Goal: Transaction & Acquisition: Purchase product/service

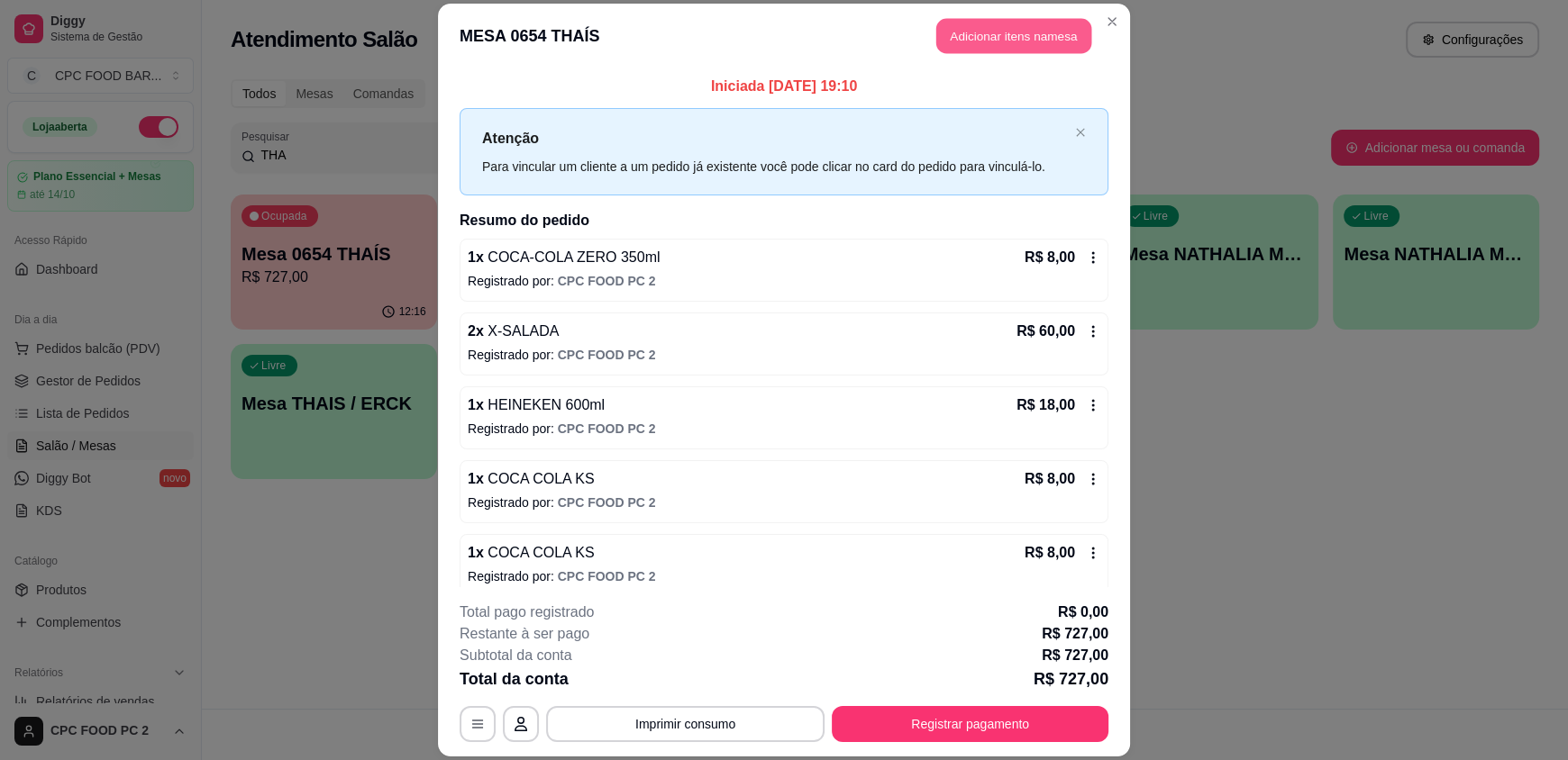
click at [1027, 35] on button "Adicionar itens na mesa" at bounding box center [1013, 36] width 155 height 35
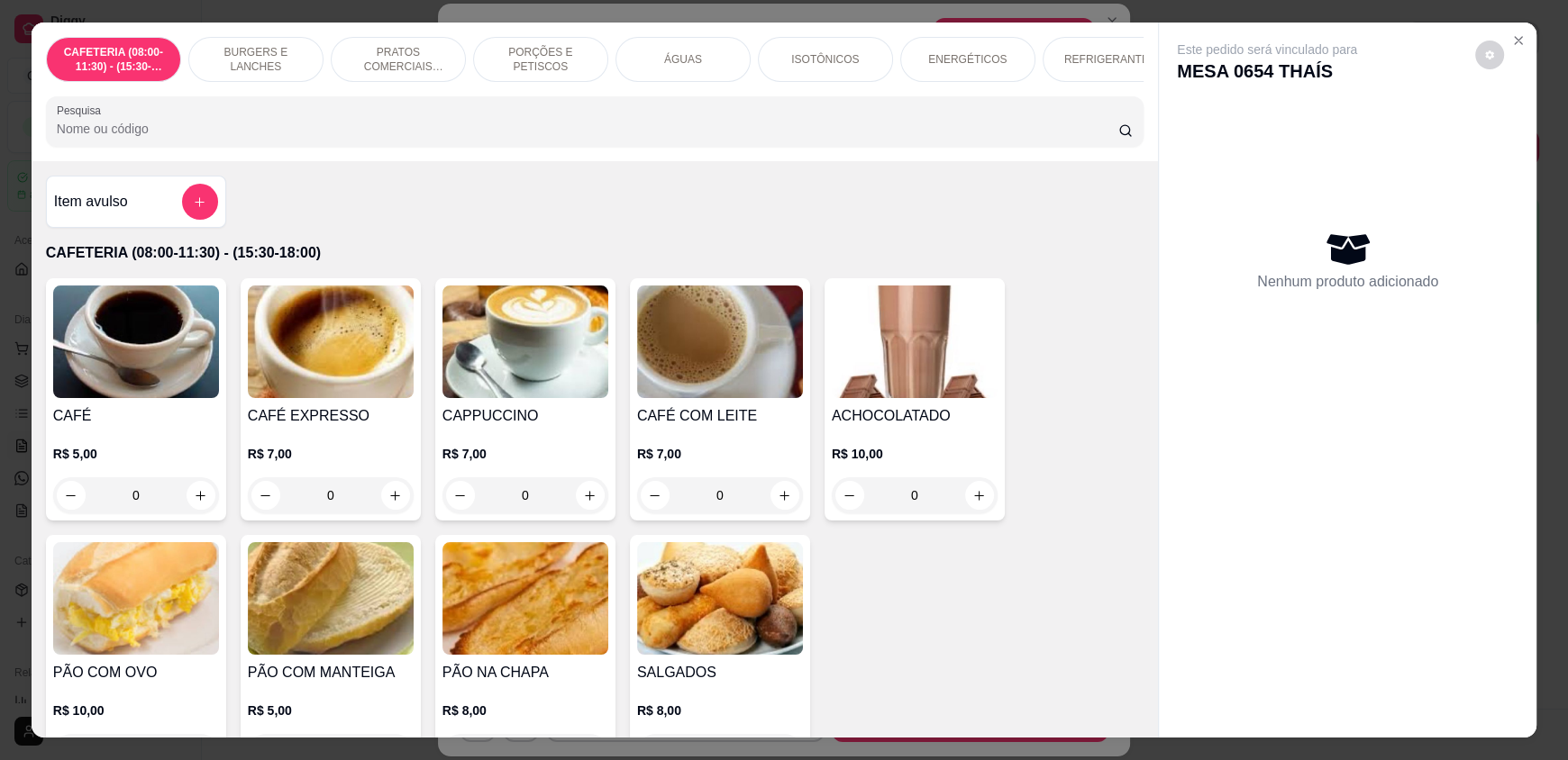
click at [279, 138] on input "Pesquisa" at bounding box center [587, 128] width 1063 height 18
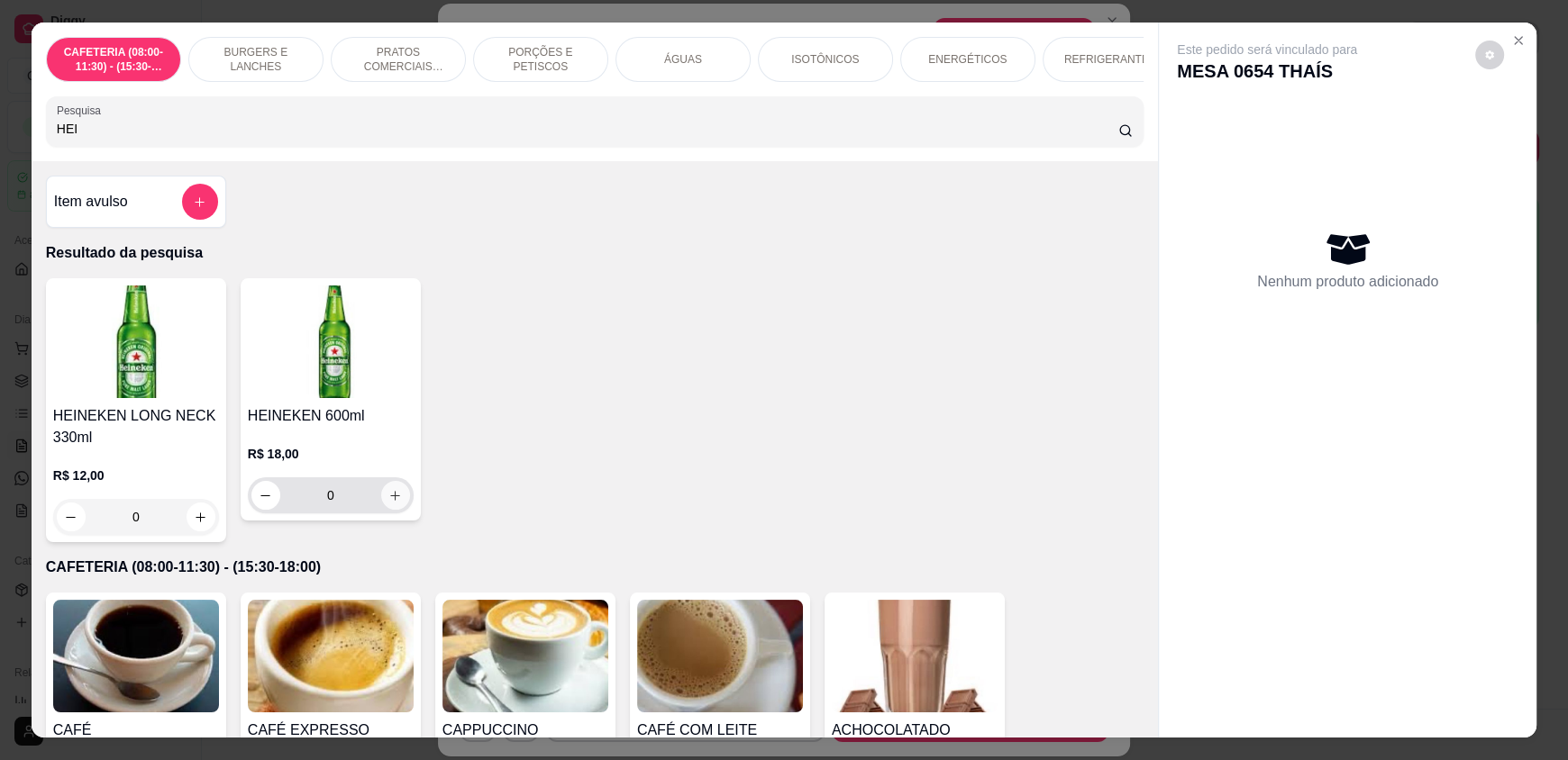
type input "HEI"
click at [389, 502] on icon "increase-product-quantity" at bounding box center [396, 496] width 14 height 14
type input "1"
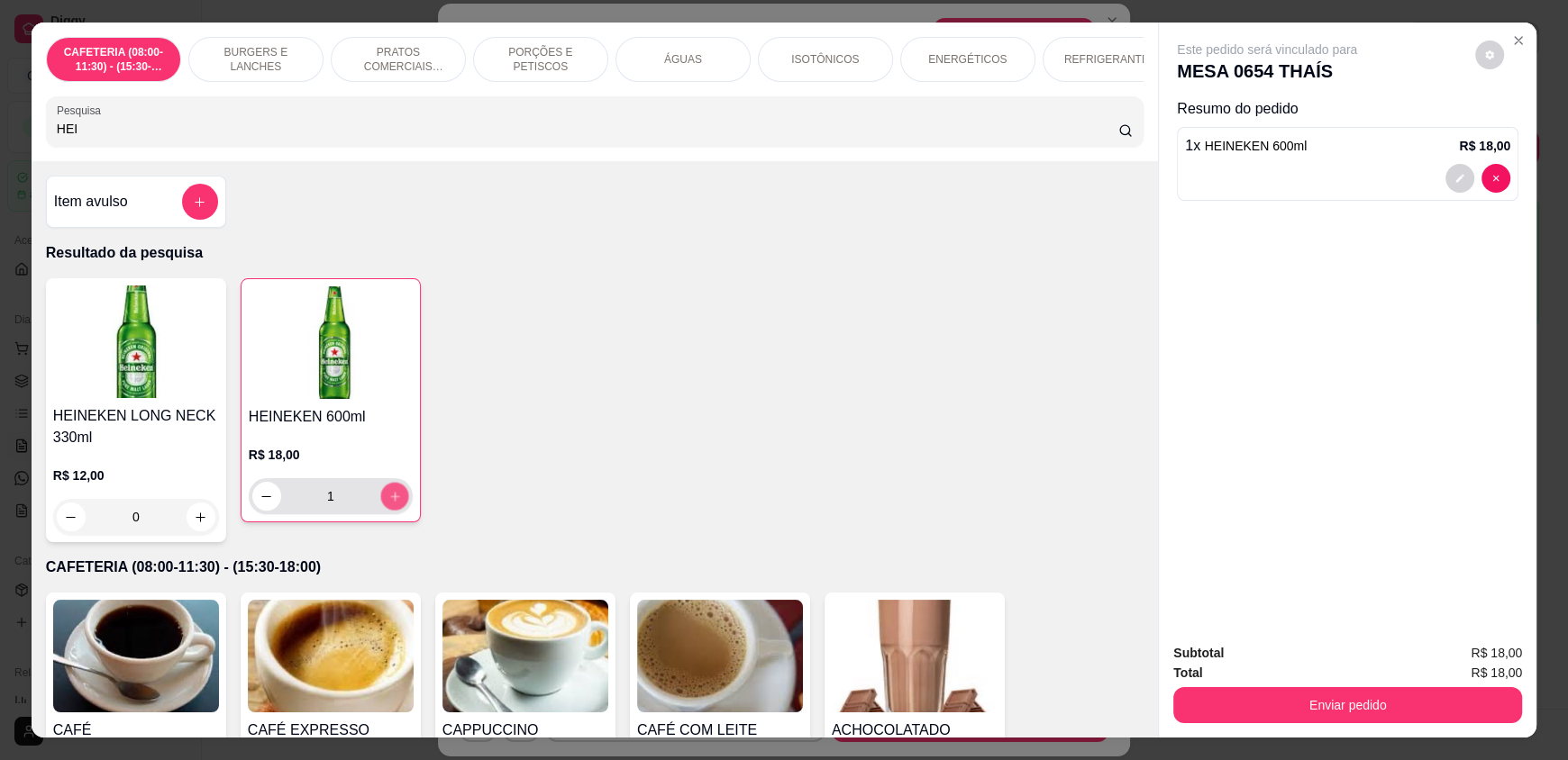
click at [389, 503] on icon "increase-product-quantity" at bounding box center [396, 497] width 14 height 14
type input "2"
click at [388, 511] on button "increase-product-quantity" at bounding box center [394, 497] width 28 height 28
type input "3"
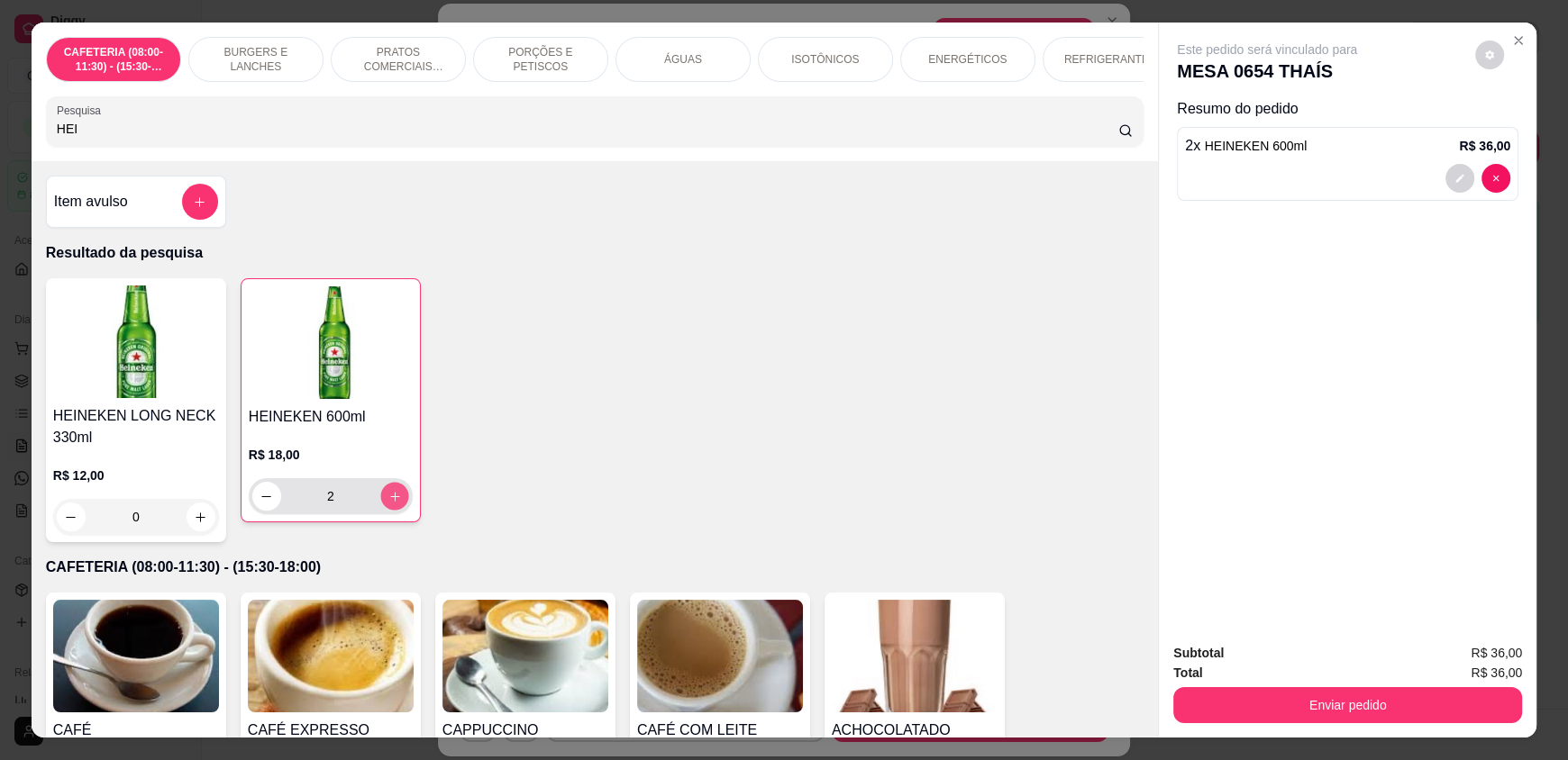
type input "3"
click at [392, 503] on icon "increase-product-quantity" at bounding box center [395, 497] width 14 height 14
type input "4"
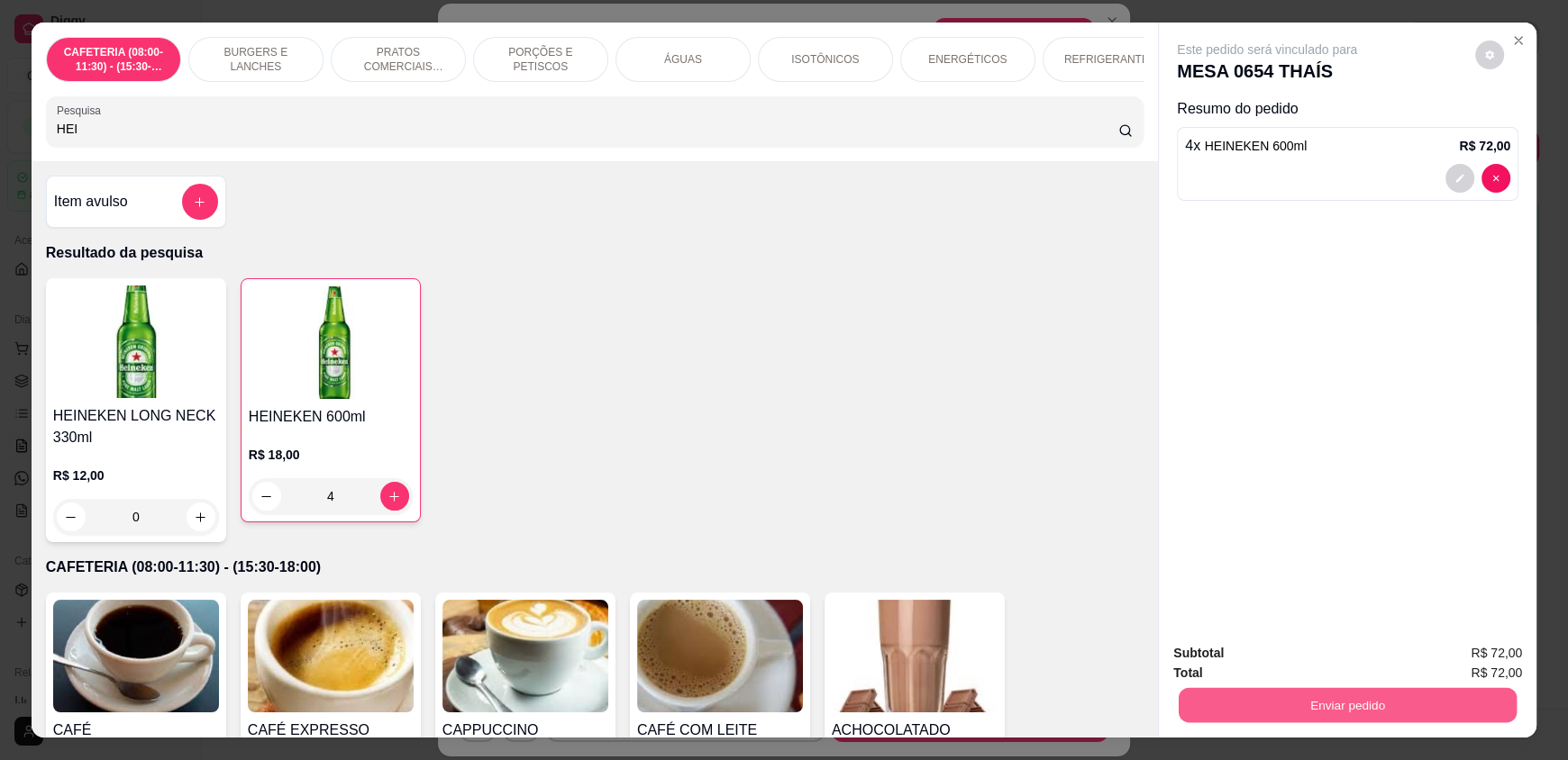
click at [1235, 696] on button "Enviar pedido" at bounding box center [1348, 705] width 338 height 35
click at [1511, 667] on button "Enviar pedido" at bounding box center [1475, 661] width 102 height 34
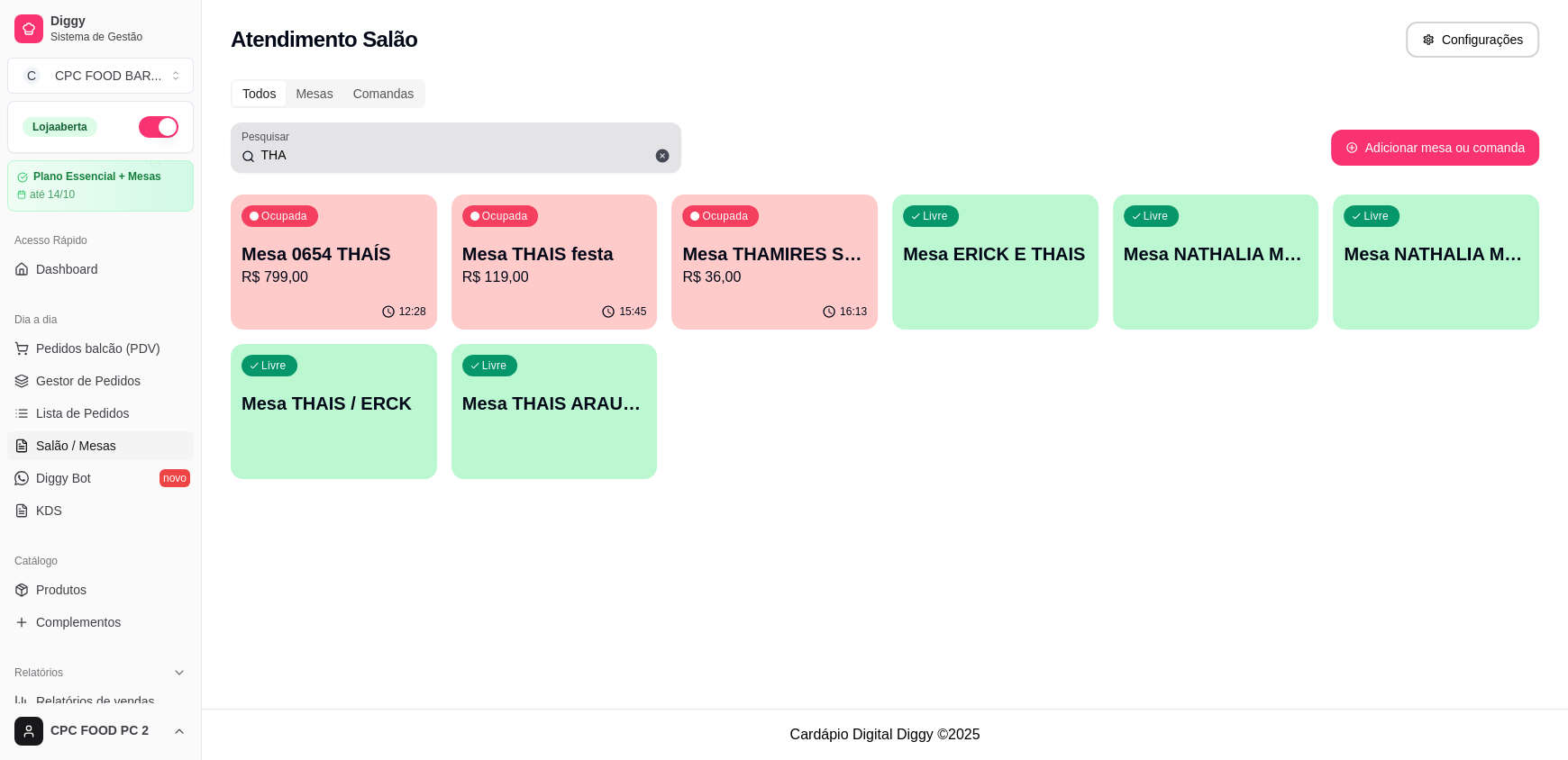
click at [315, 156] on input "THA" at bounding box center [462, 155] width 415 height 18
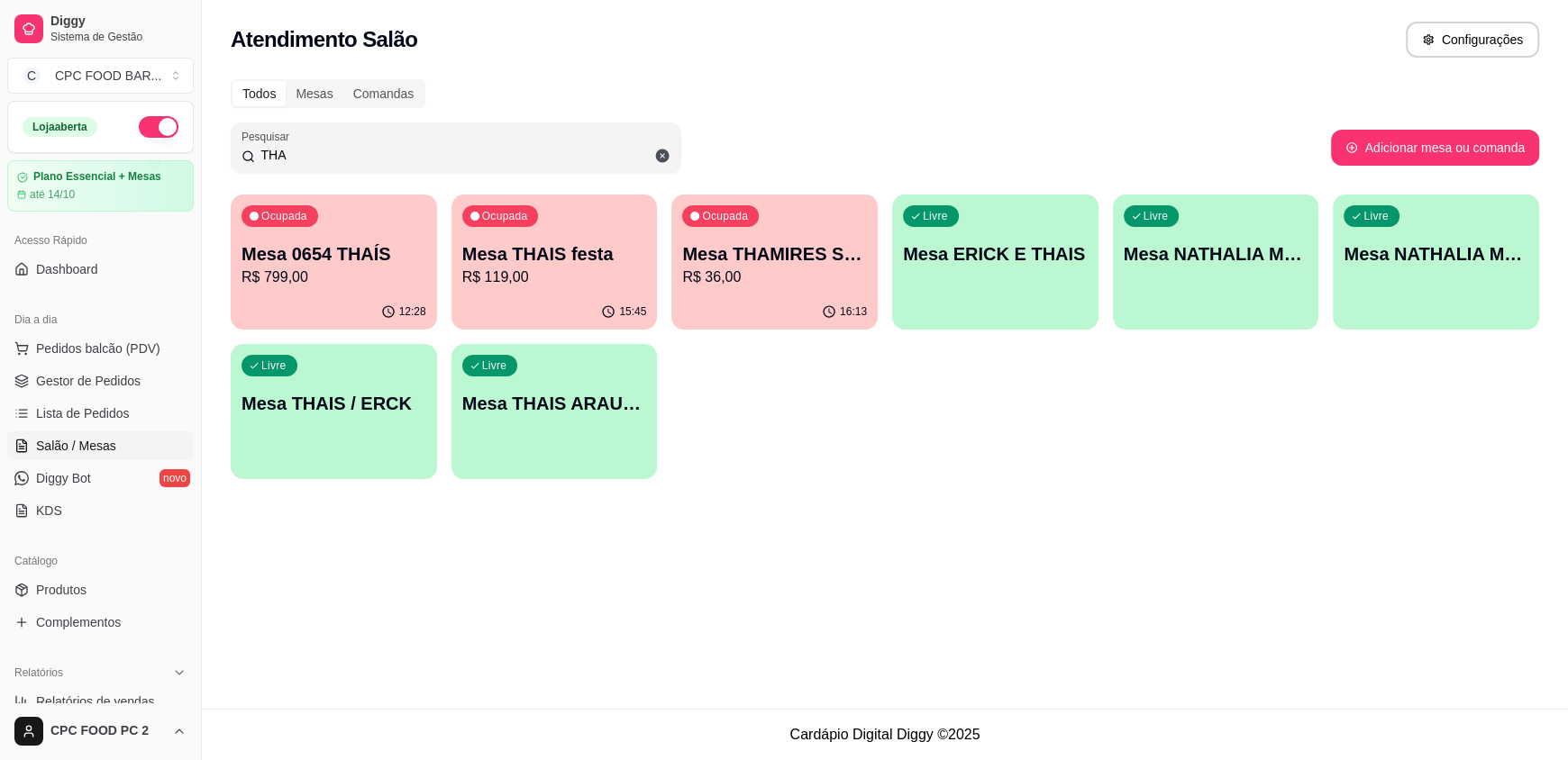
click at [315, 156] on input "THA" at bounding box center [462, 155] width 415 height 18
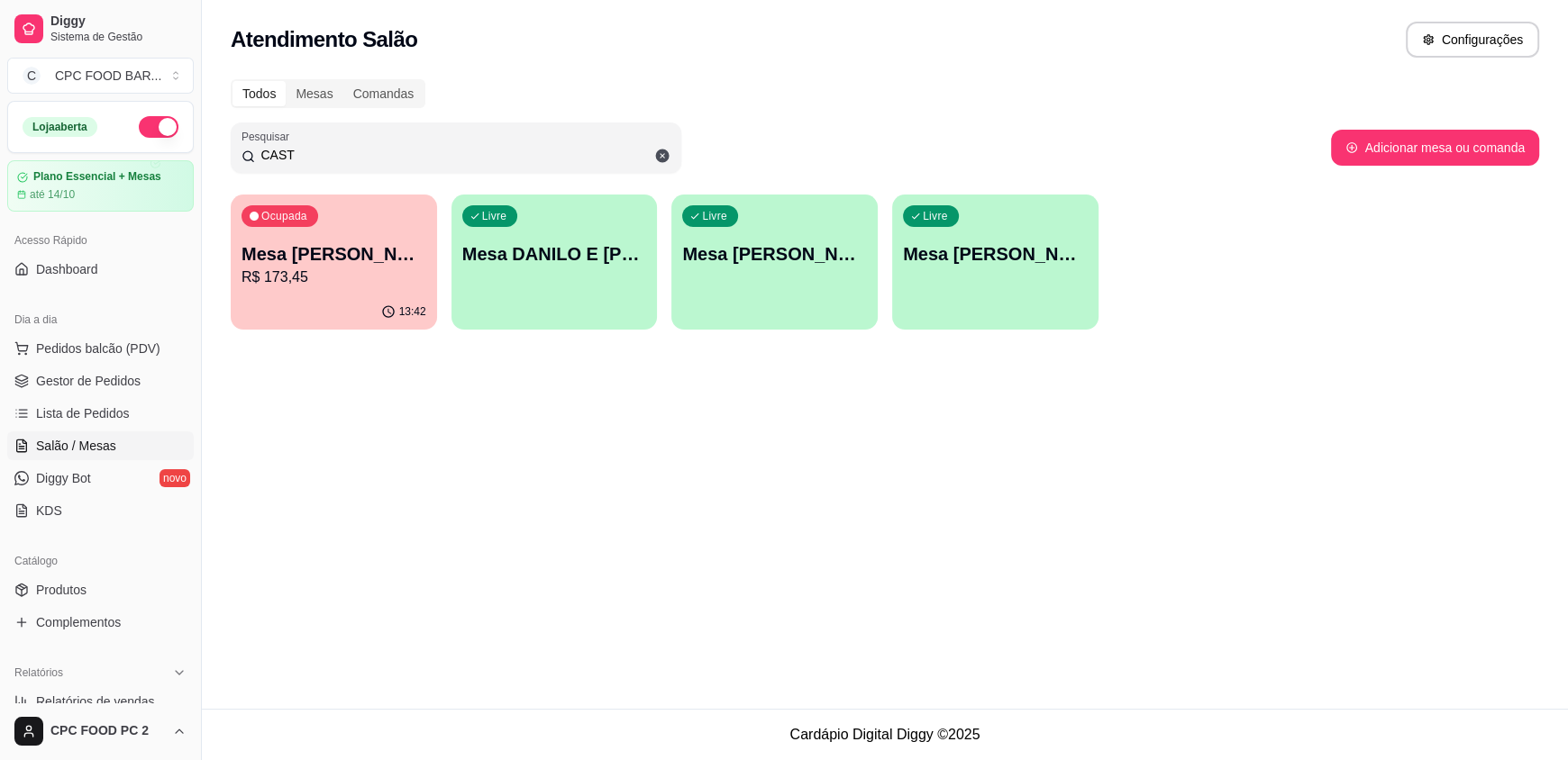
type input "CAST"
click at [337, 250] on p "Mesa [PERSON_NAME]" at bounding box center [333, 254] width 179 height 24
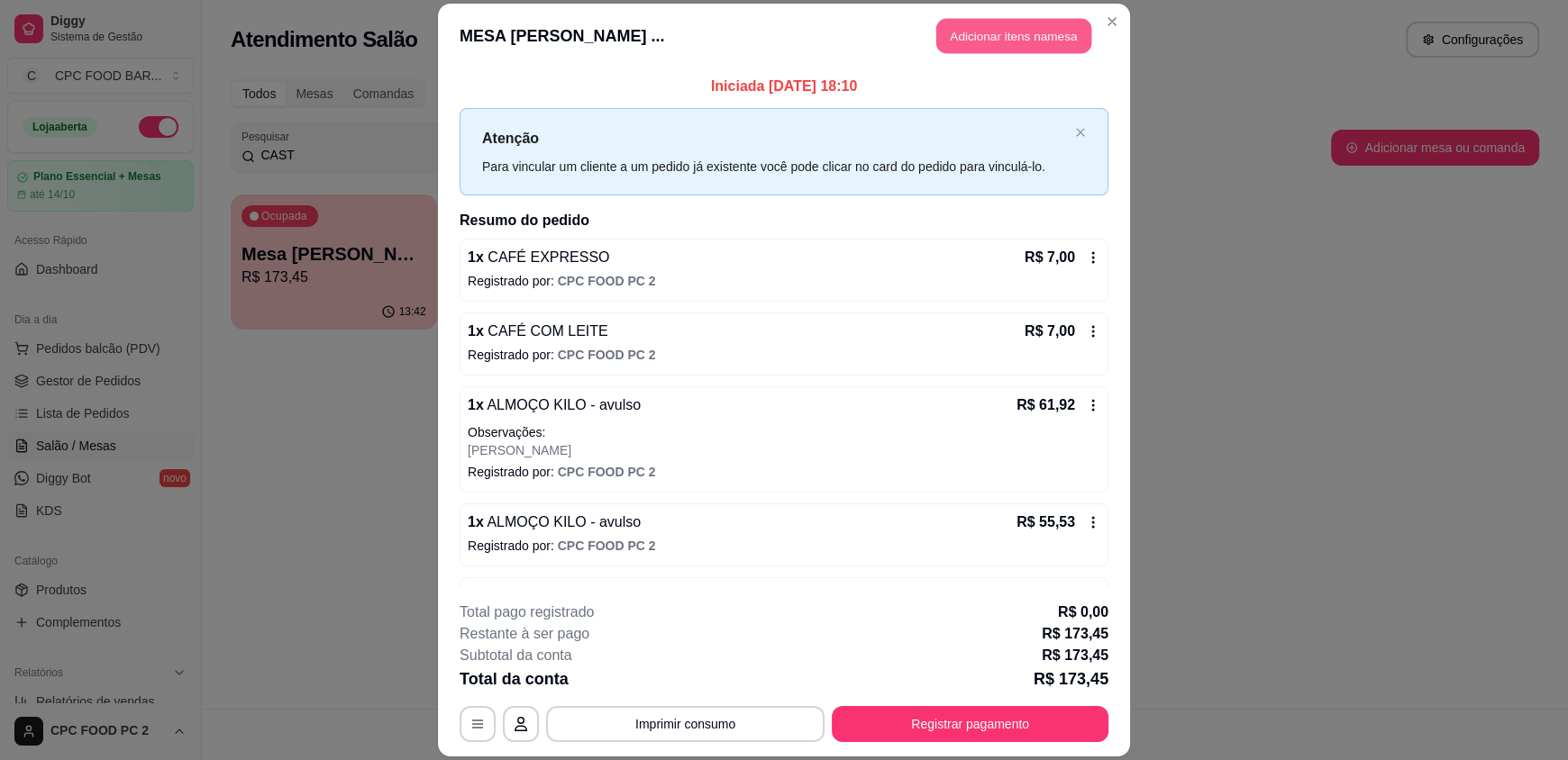
click at [961, 33] on button "Adicionar itens na mesa" at bounding box center [1013, 36] width 155 height 35
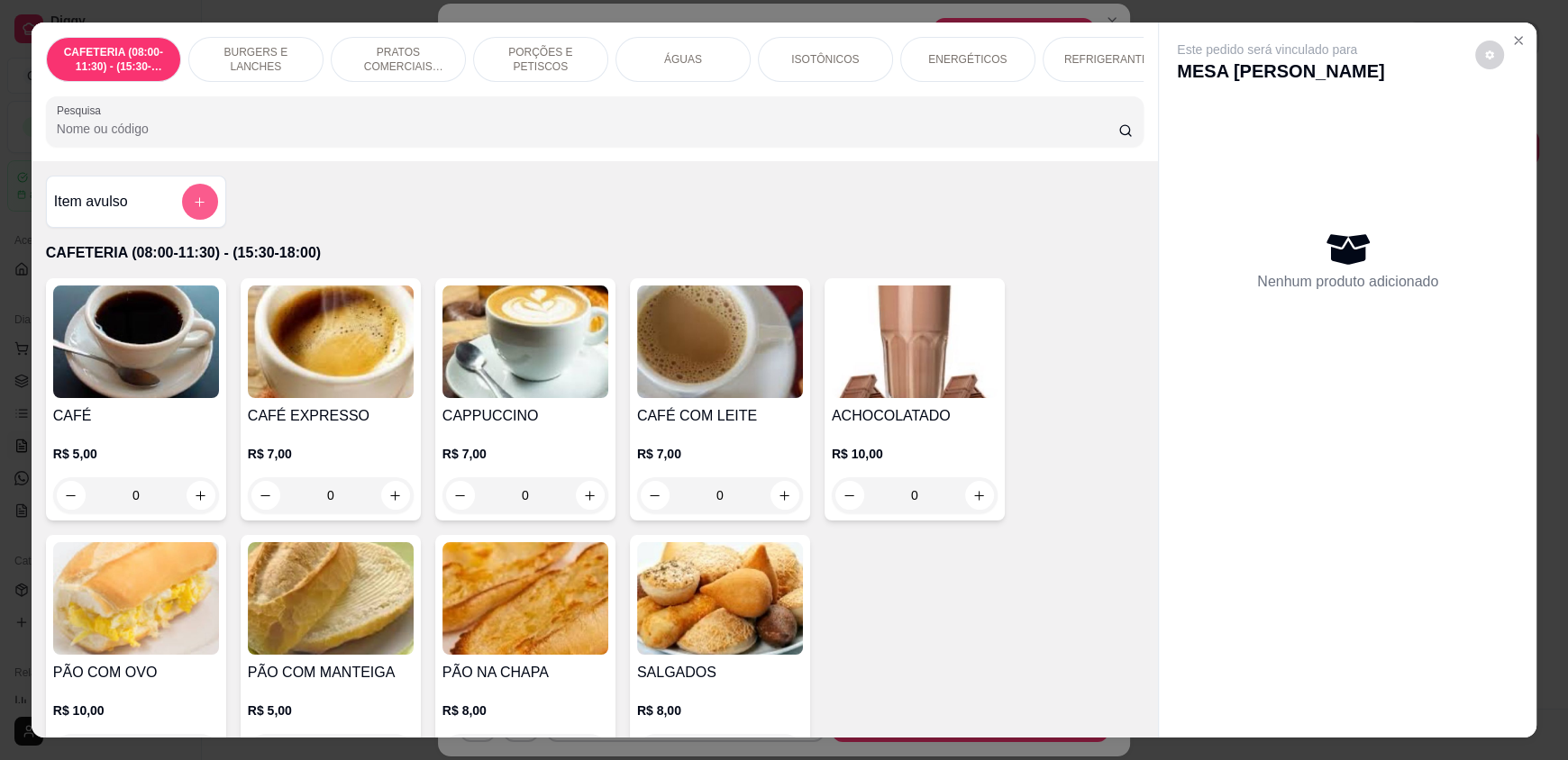
click at [192, 209] on icon "add-separate-item" at bounding box center [199, 202] width 14 height 14
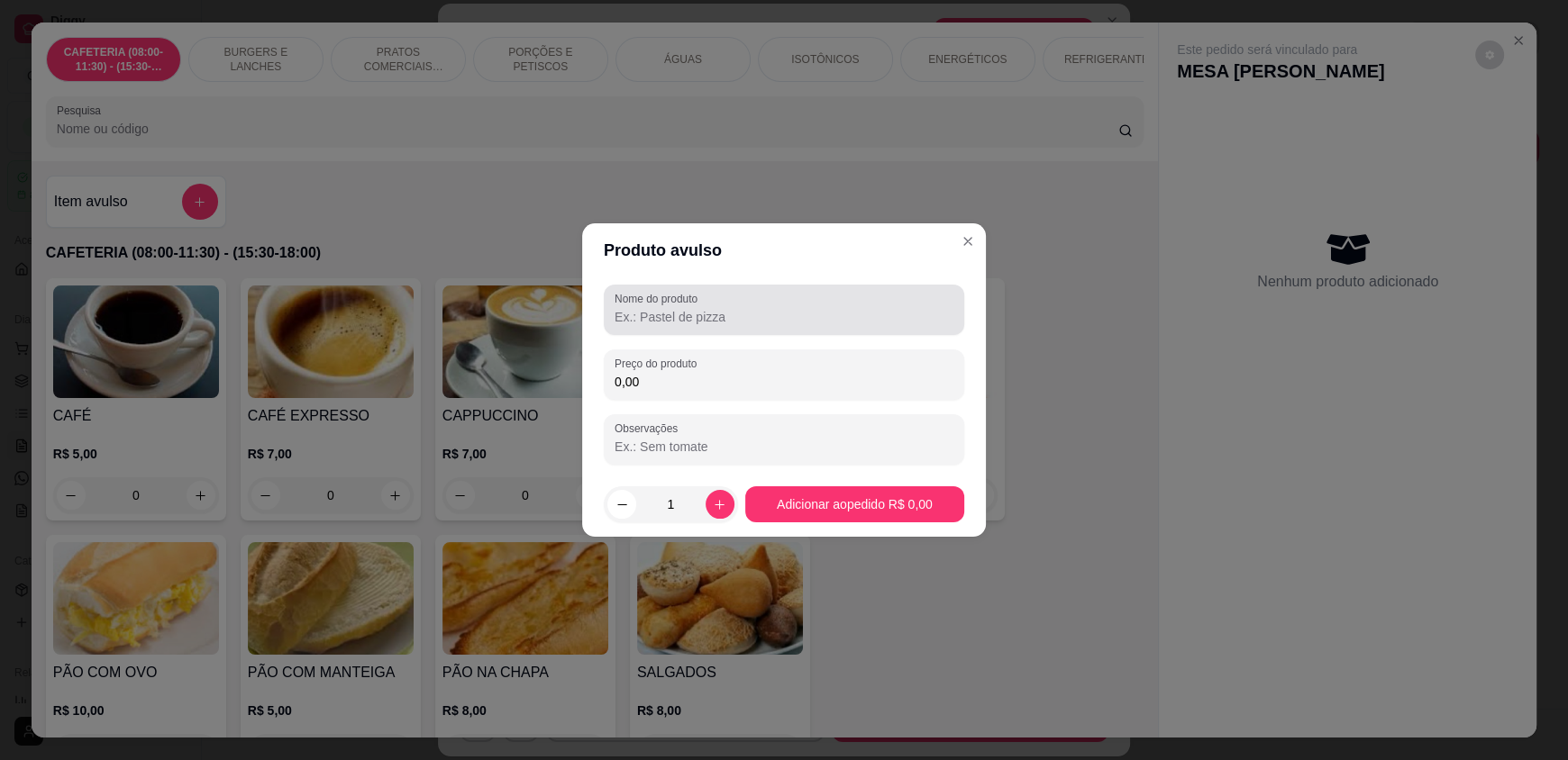
click at [637, 320] on input "Nome do produto" at bounding box center [784, 317] width 339 height 18
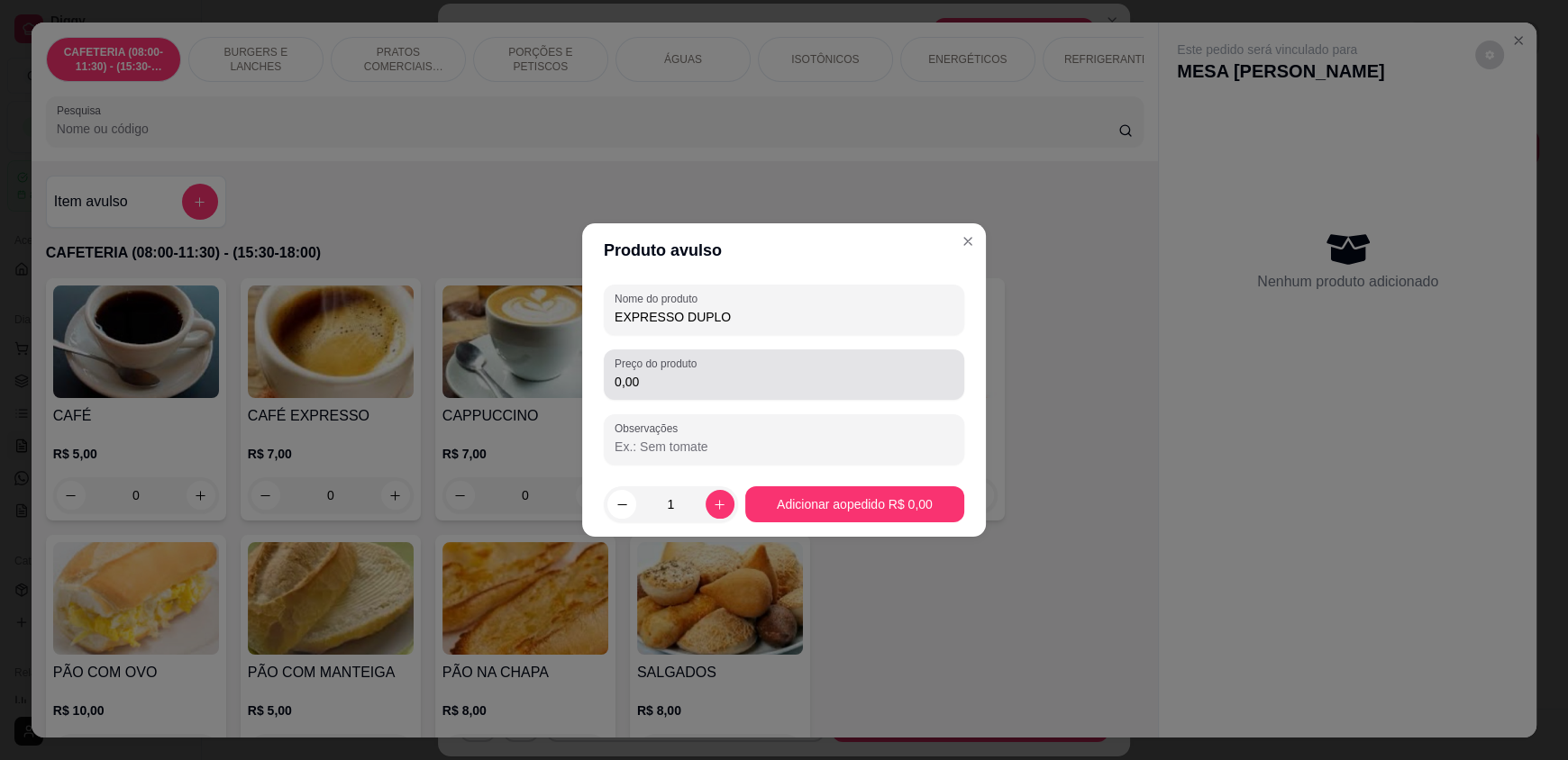
type input "EXPRESSO DUPLO"
click at [640, 374] on input "0,00" at bounding box center [784, 382] width 339 height 18
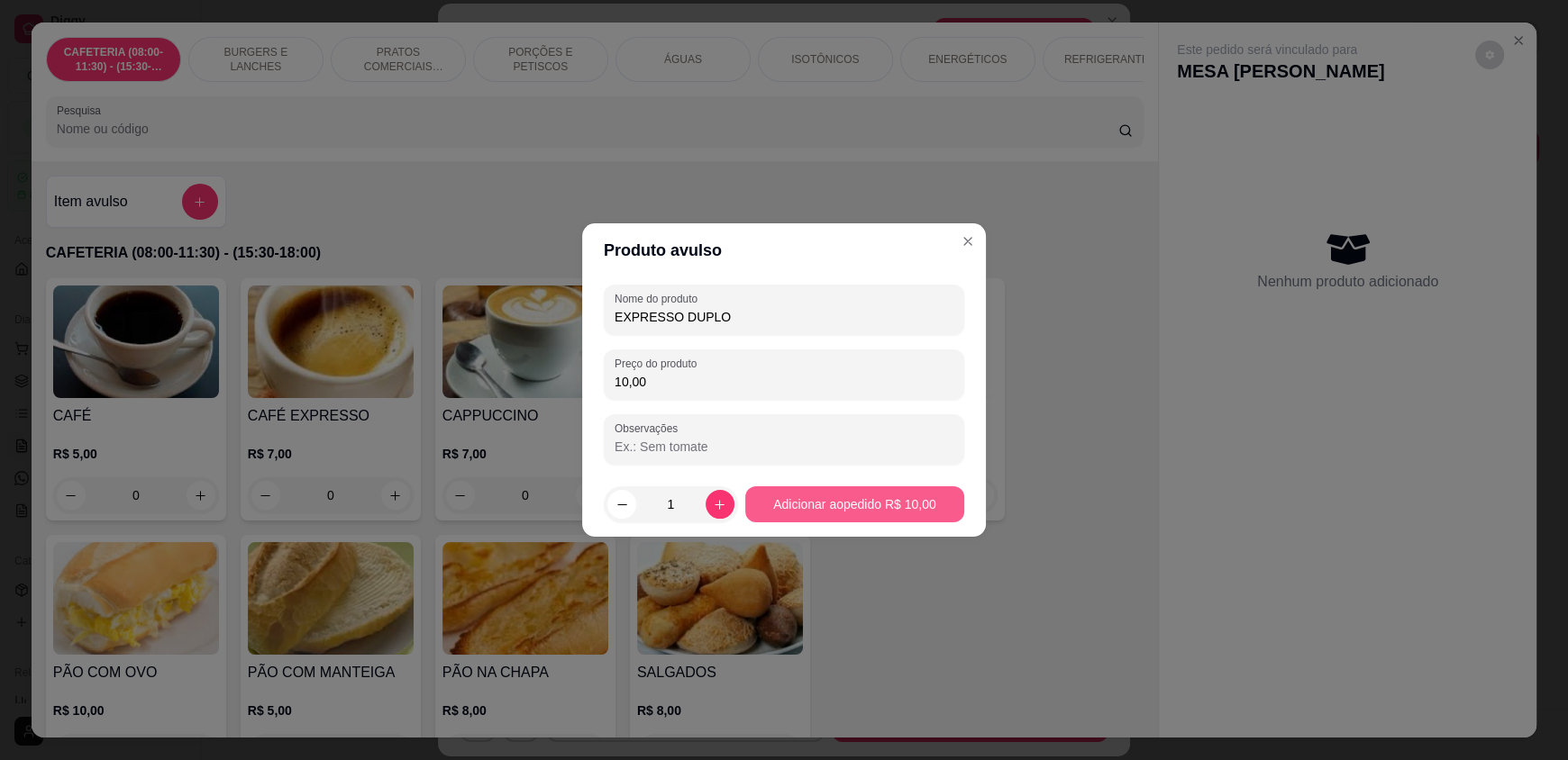
type input "10,00"
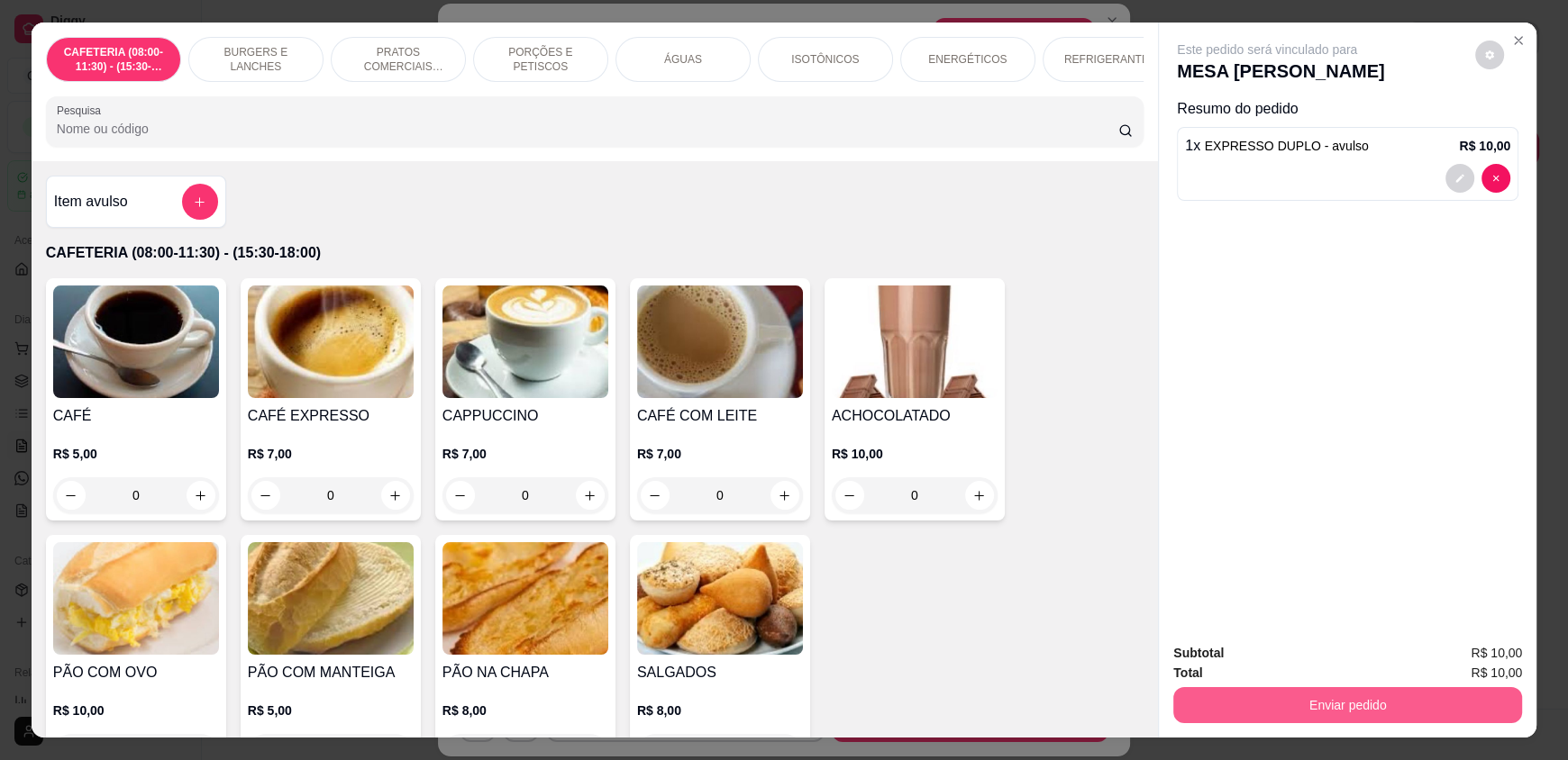
click at [1324, 711] on button "Enviar pedido" at bounding box center [1347, 705] width 349 height 36
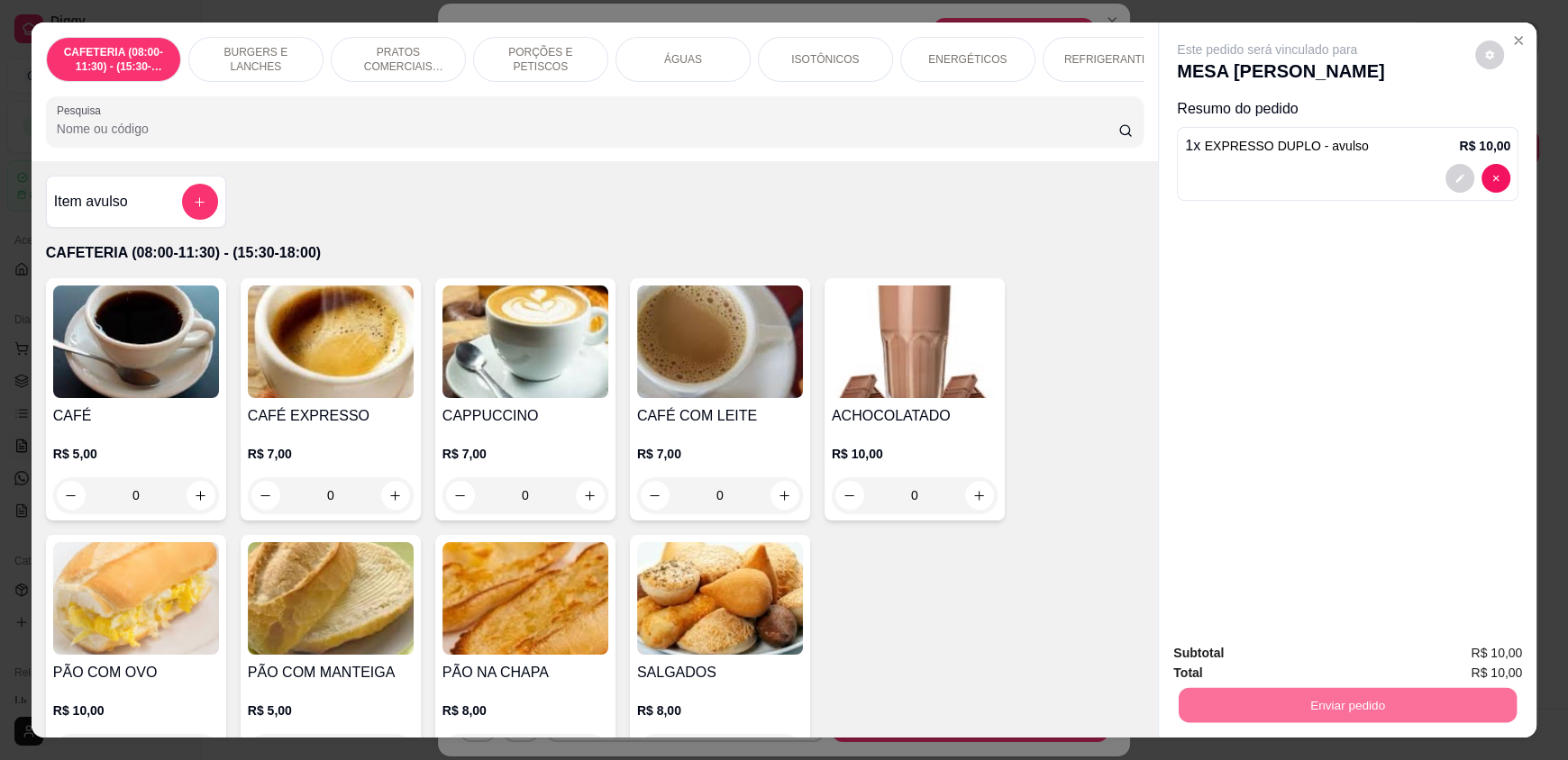
click at [1441, 663] on button "Enviar pedido" at bounding box center [1475, 661] width 102 height 34
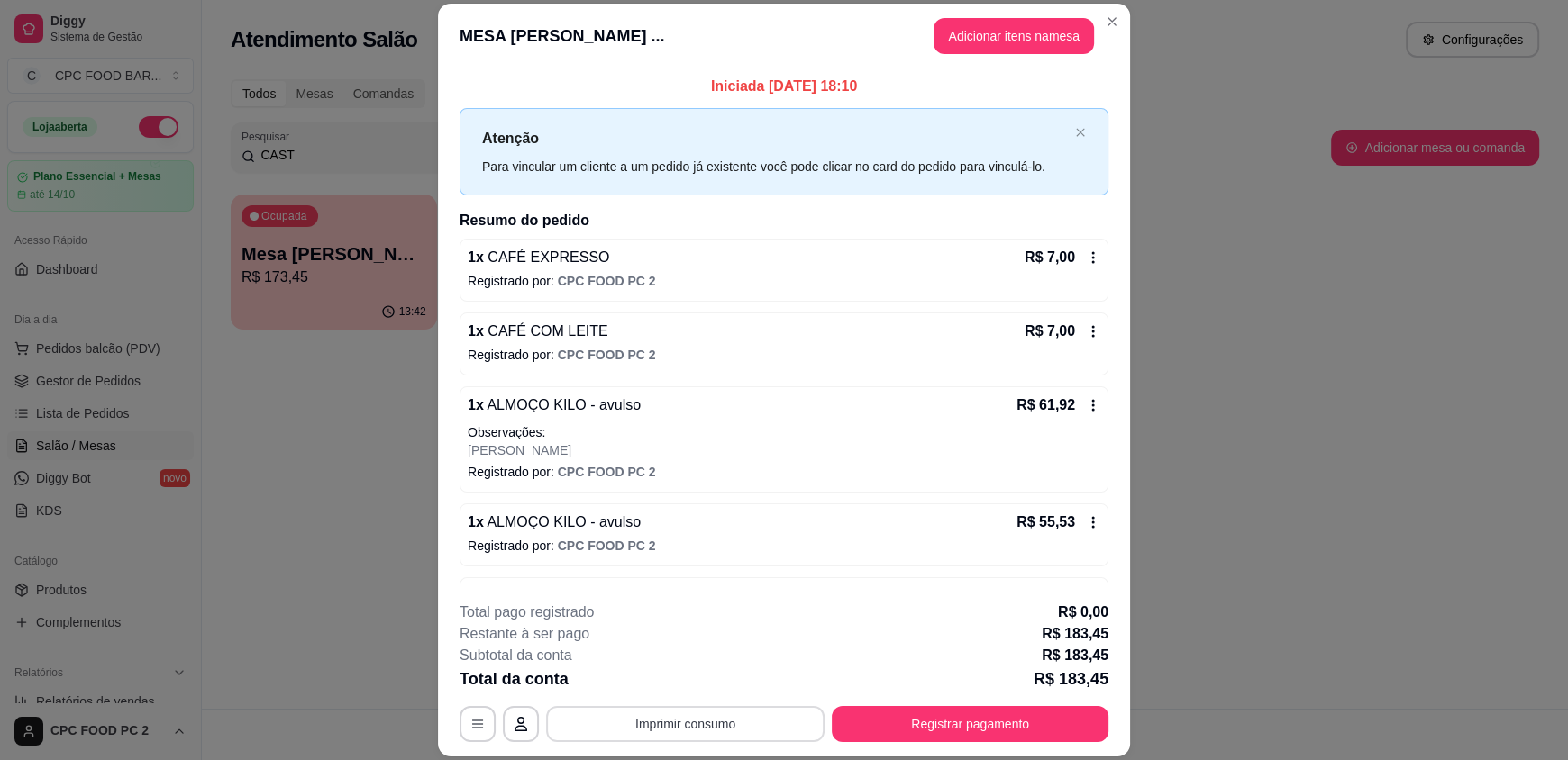
click at [704, 717] on button "Imprimir consumo" at bounding box center [685, 724] width 278 height 36
click at [726, 686] on button "IMPRESSORA" at bounding box center [684, 682] width 126 height 28
click at [916, 726] on button "Registrar pagamento" at bounding box center [970, 724] width 277 height 36
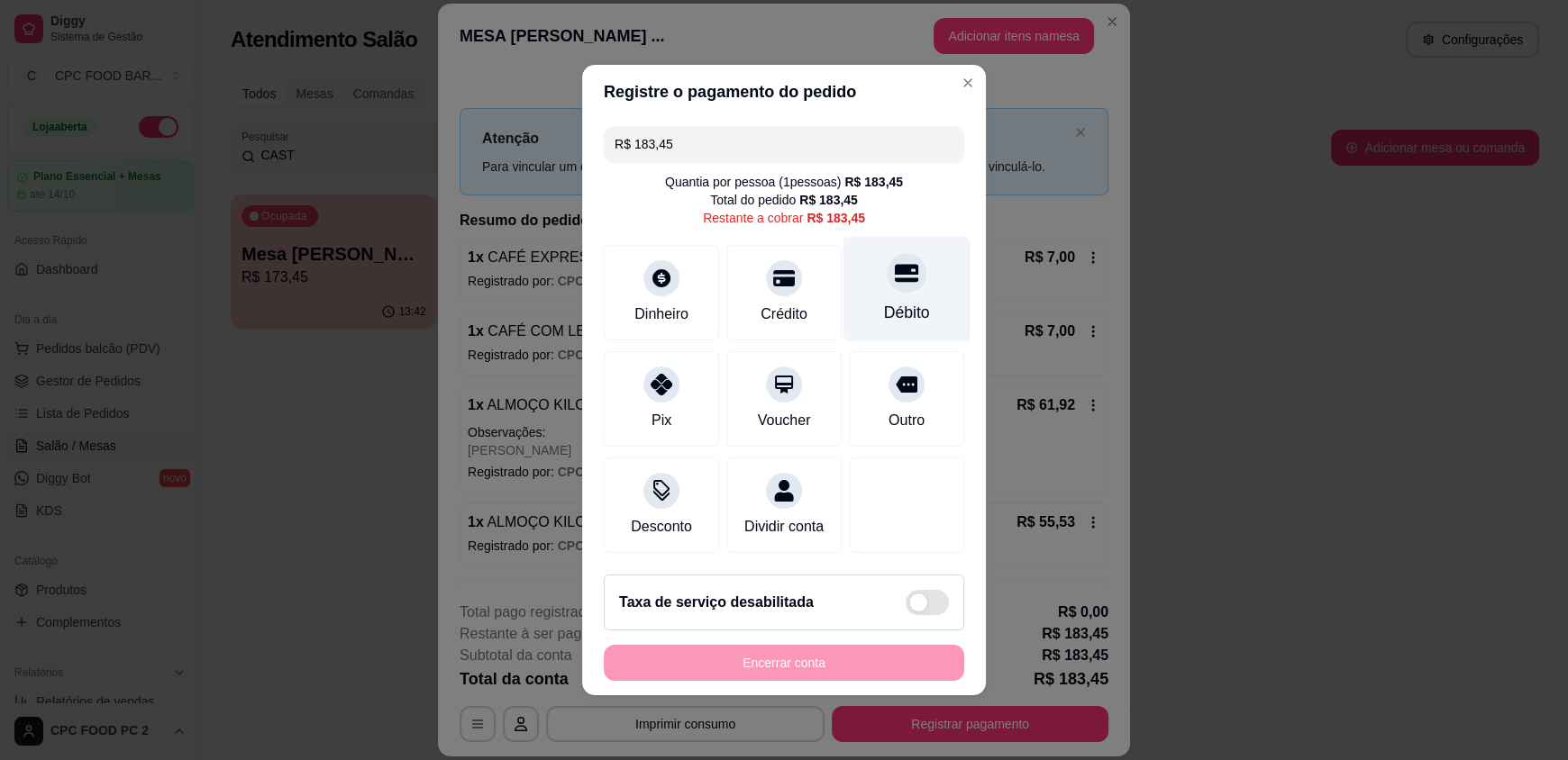
click at [867, 287] on div "Débito" at bounding box center [907, 290] width 127 height 105
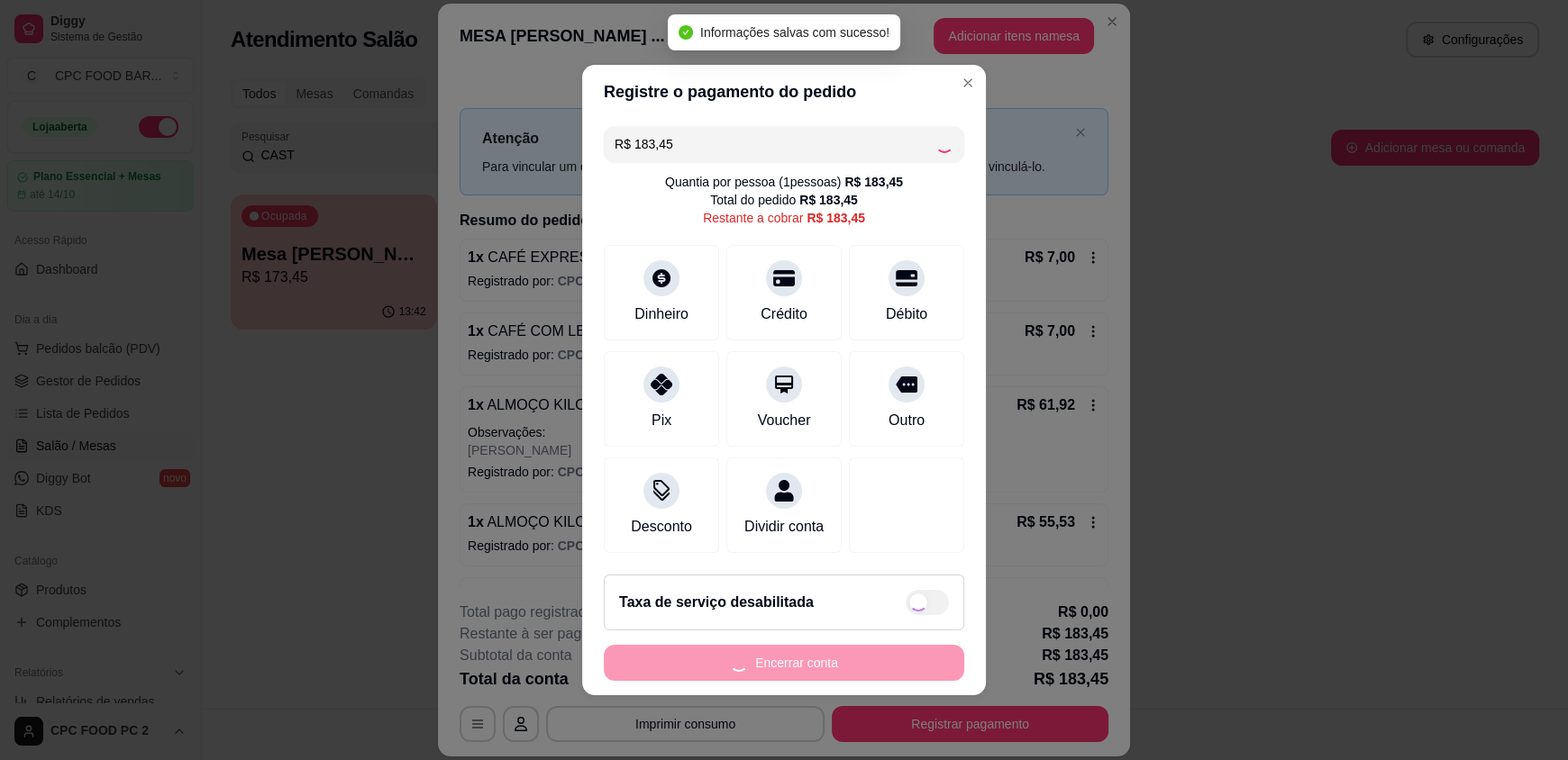
type input "R$ 0,00"
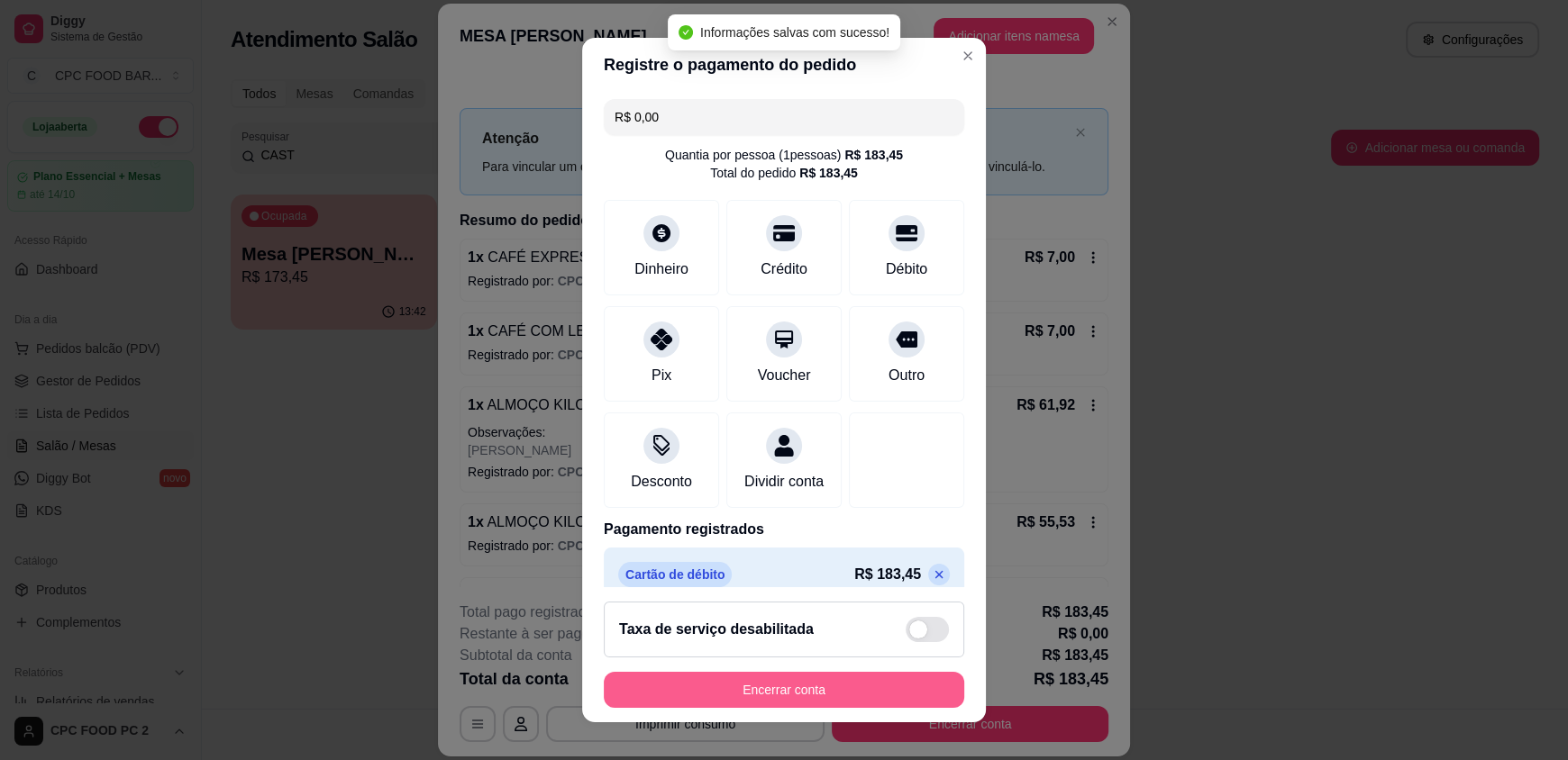
click at [717, 692] on button "Encerrar conta" at bounding box center [784, 690] width 361 height 36
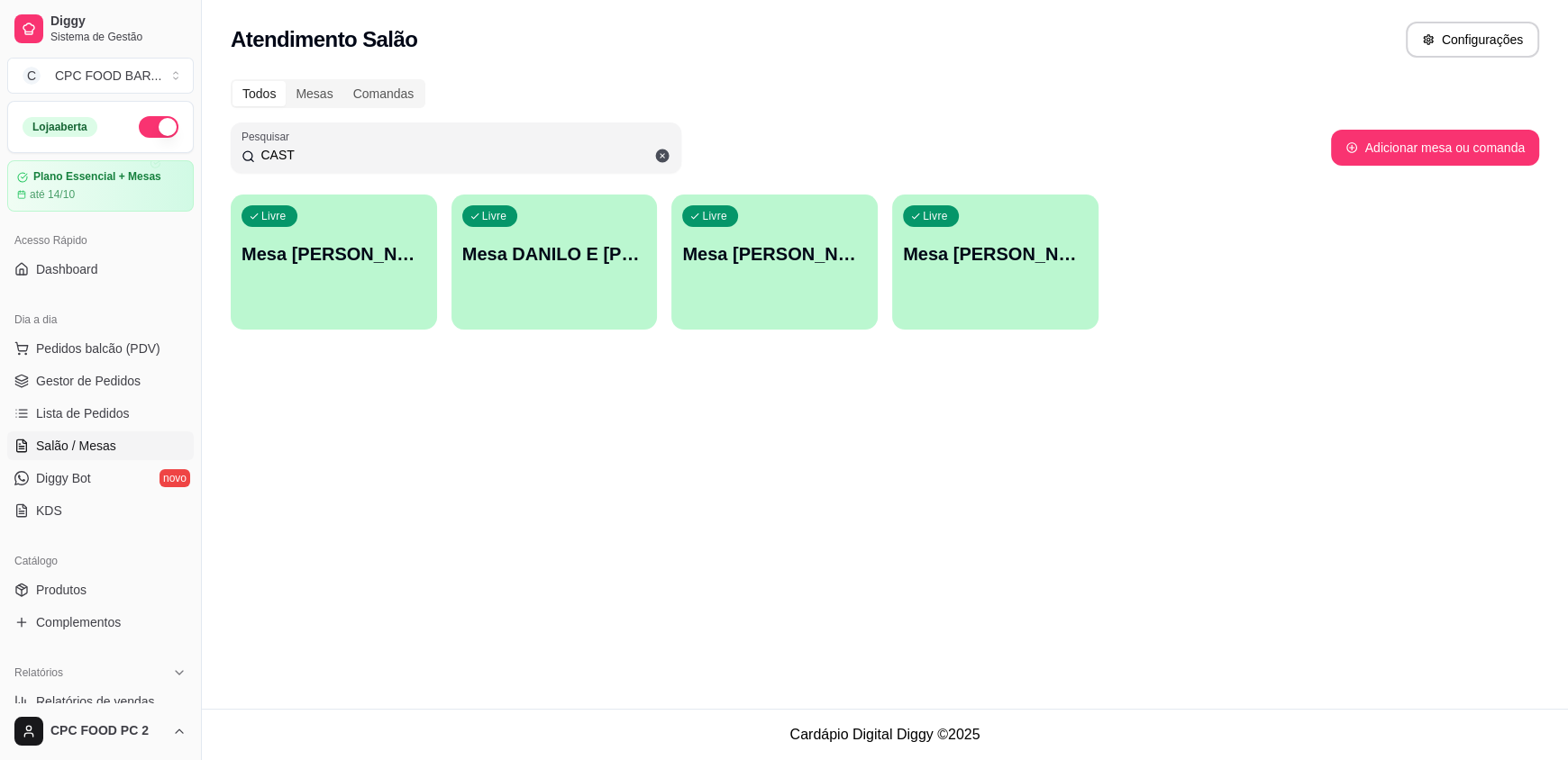
click at [414, 146] on input "CAST" at bounding box center [462, 155] width 415 height 18
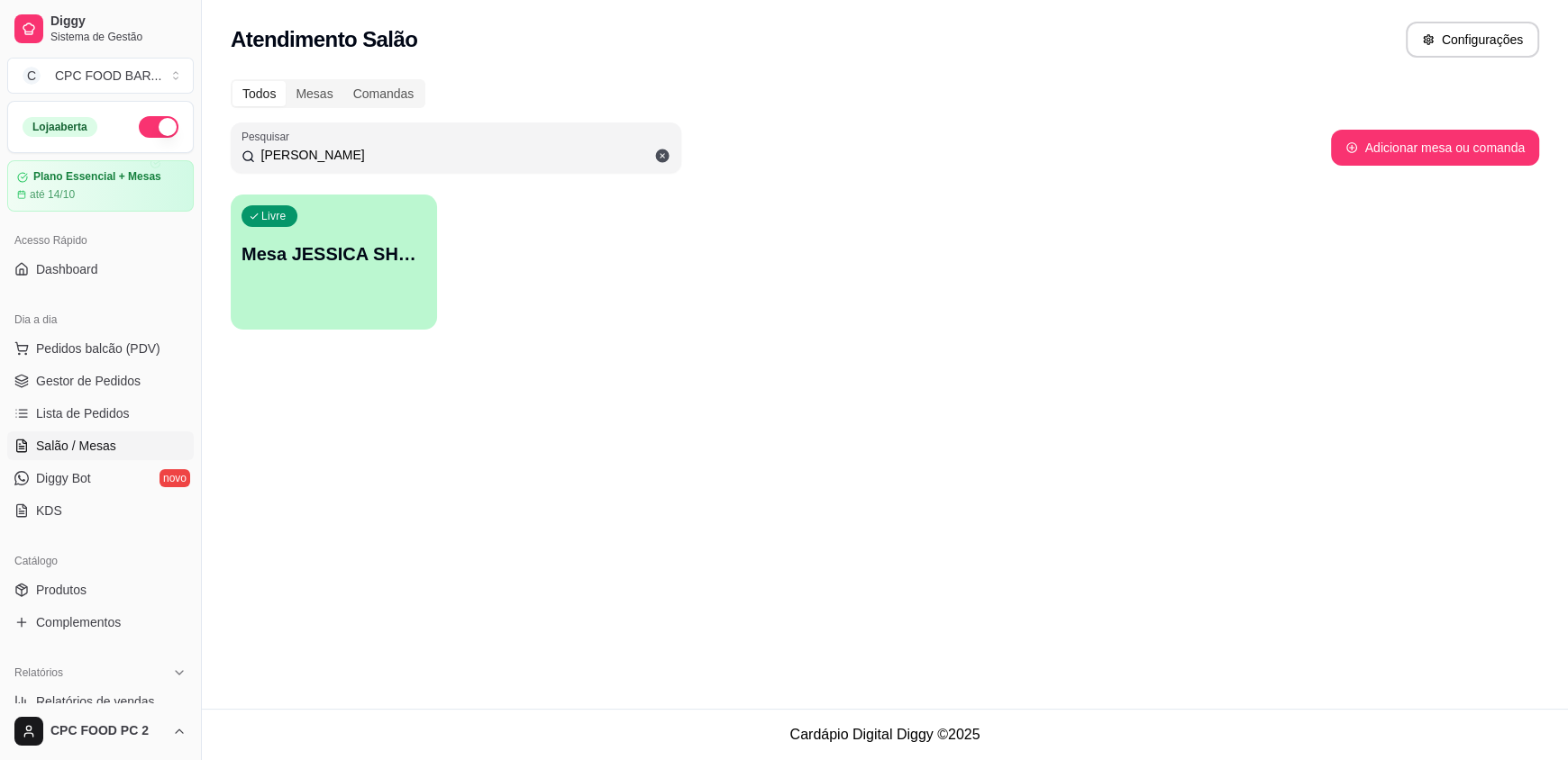
type input "[PERSON_NAME]"
click at [265, 300] on div "Livre Mesa JESSICA SHOWTIME" at bounding box center [333, 251] width 206 height 114
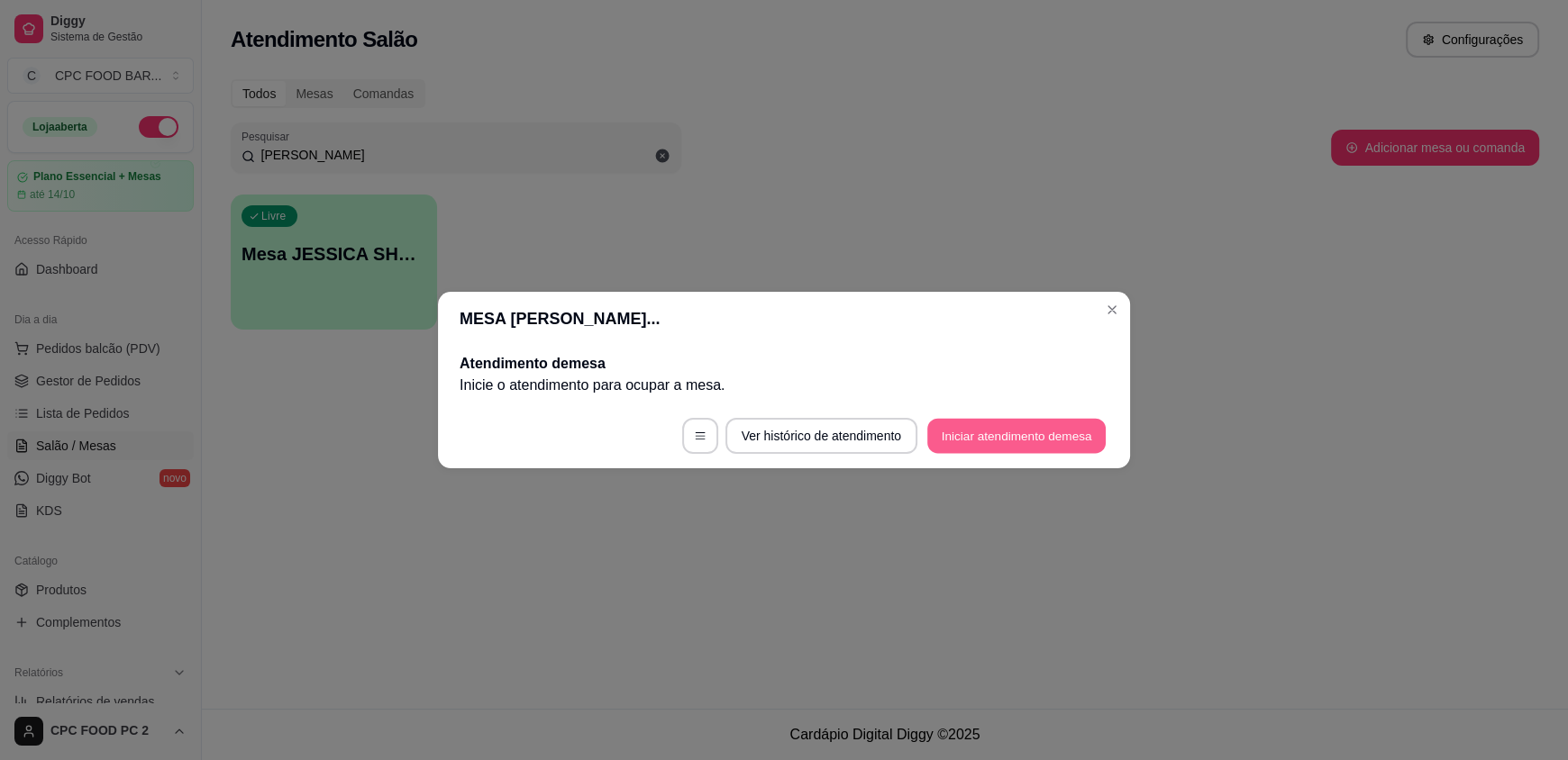
click at [1003, 430] on button "Iniciar atendimento de mesa" at bounding box center [1017, 436] width 179 height 35
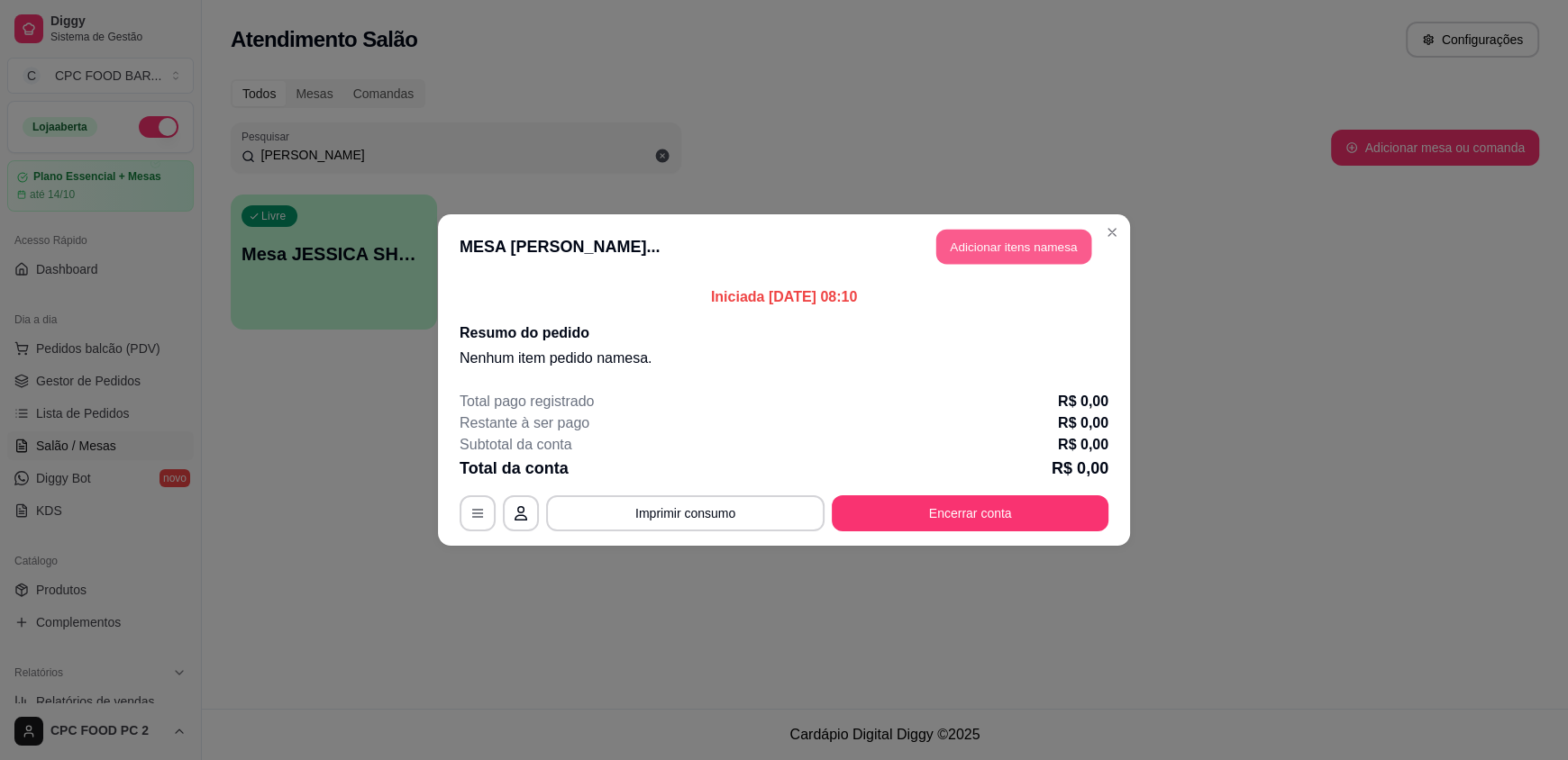
click at [1010, 242] on button "Adicionar itens na mesa" at bounding box center [1013, 247] width 155 height 35
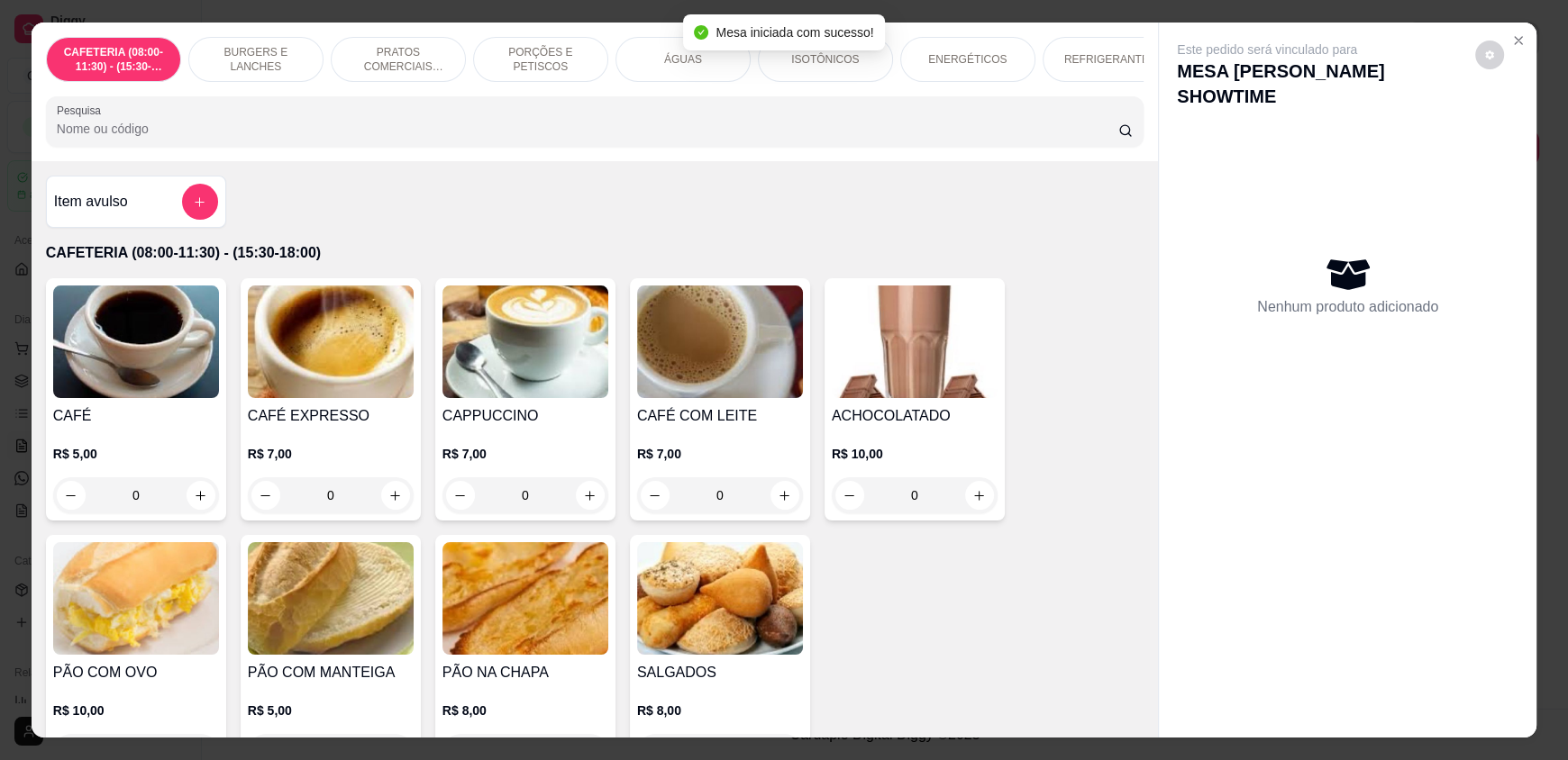
drag, startPoint x: 683, startPoint y: 62, endPoint x: 676, endPoint y: 80, distance: 19.3
click at [683, 61] on p "ÁGUAS" at bounding box center [682, 59] width 38 height 15
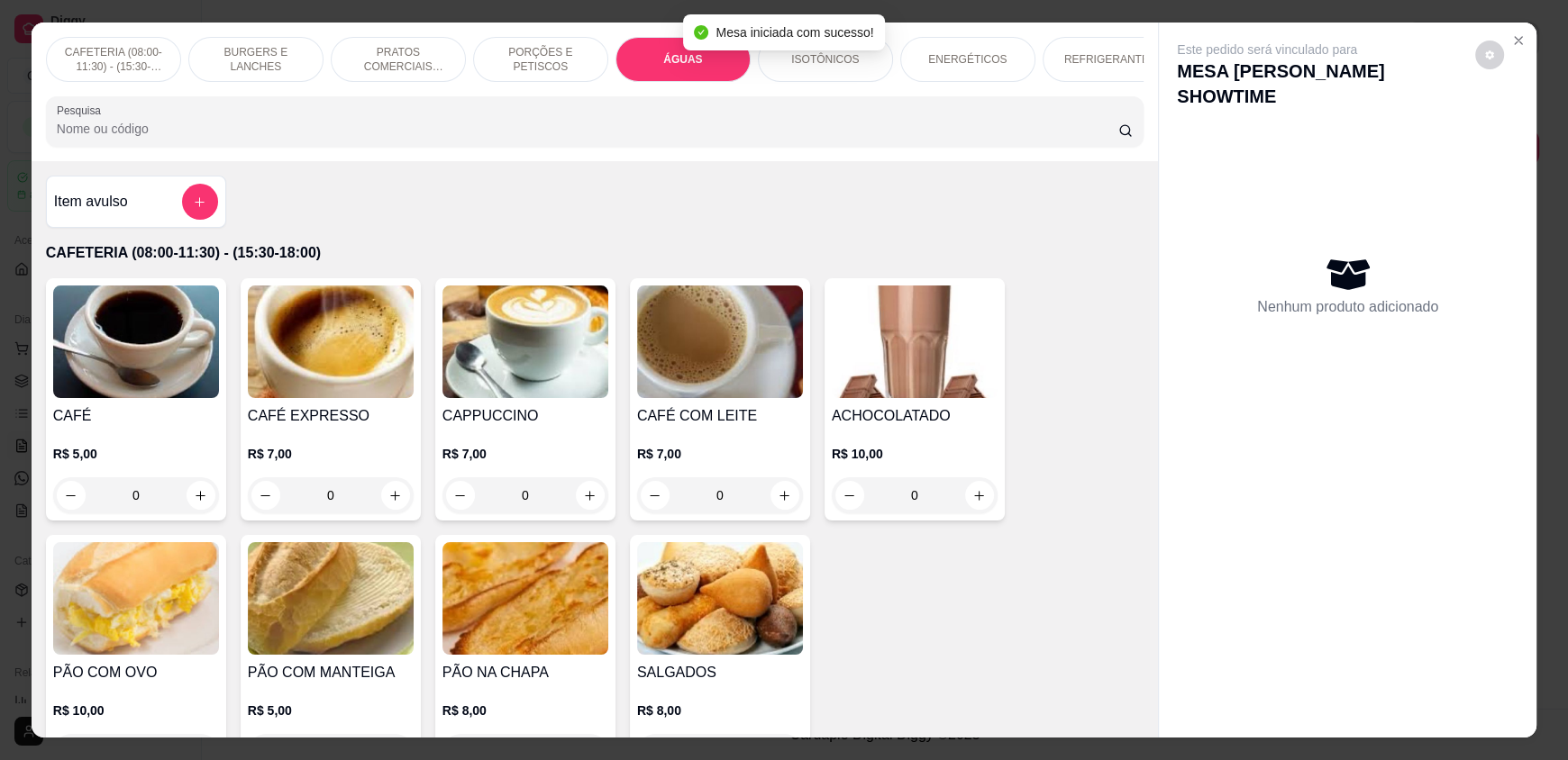
scroll to position [34, 0]
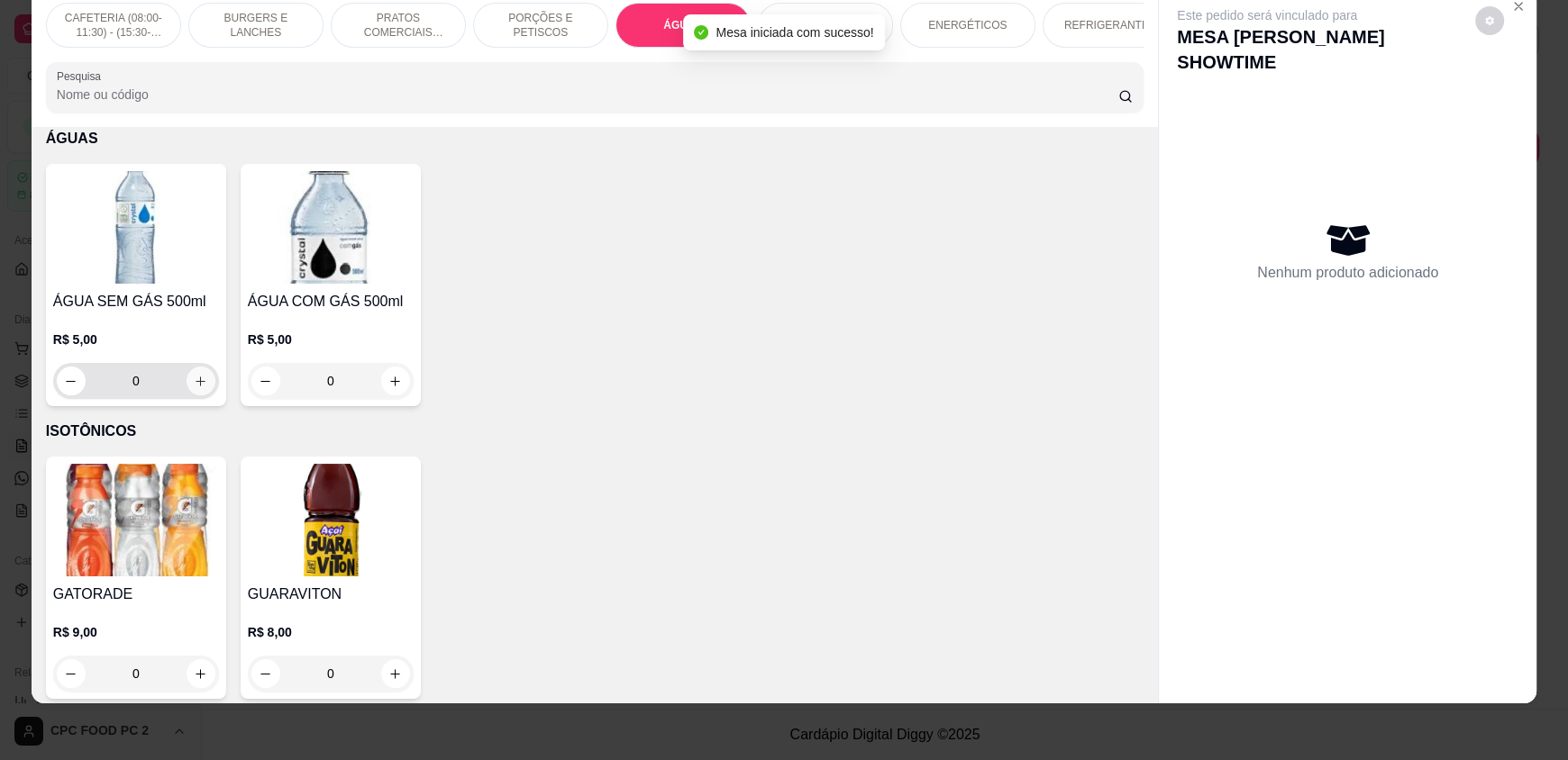
click at [196, 396] on button "increase-product-quantity" at bounding box center [201, 381] width 29 height 29
type input "1"
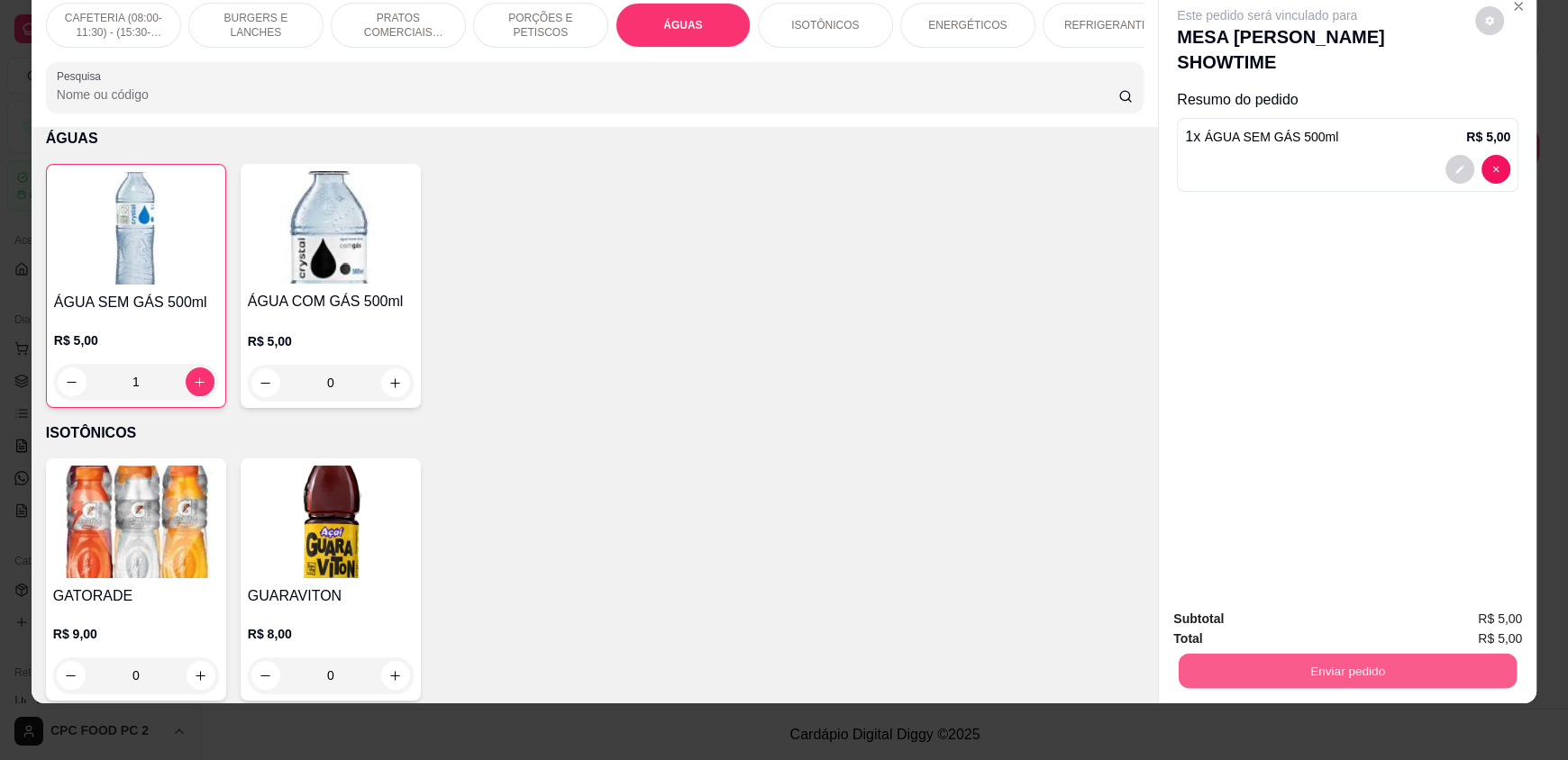
click at [1277, 664] on button "Enviar pedido" at bounding box center [1348, 671] width 338 height 35
click at [1473, 625] on button "Enviar pedido" at bounding box center [1475, 626] width 102 height 34
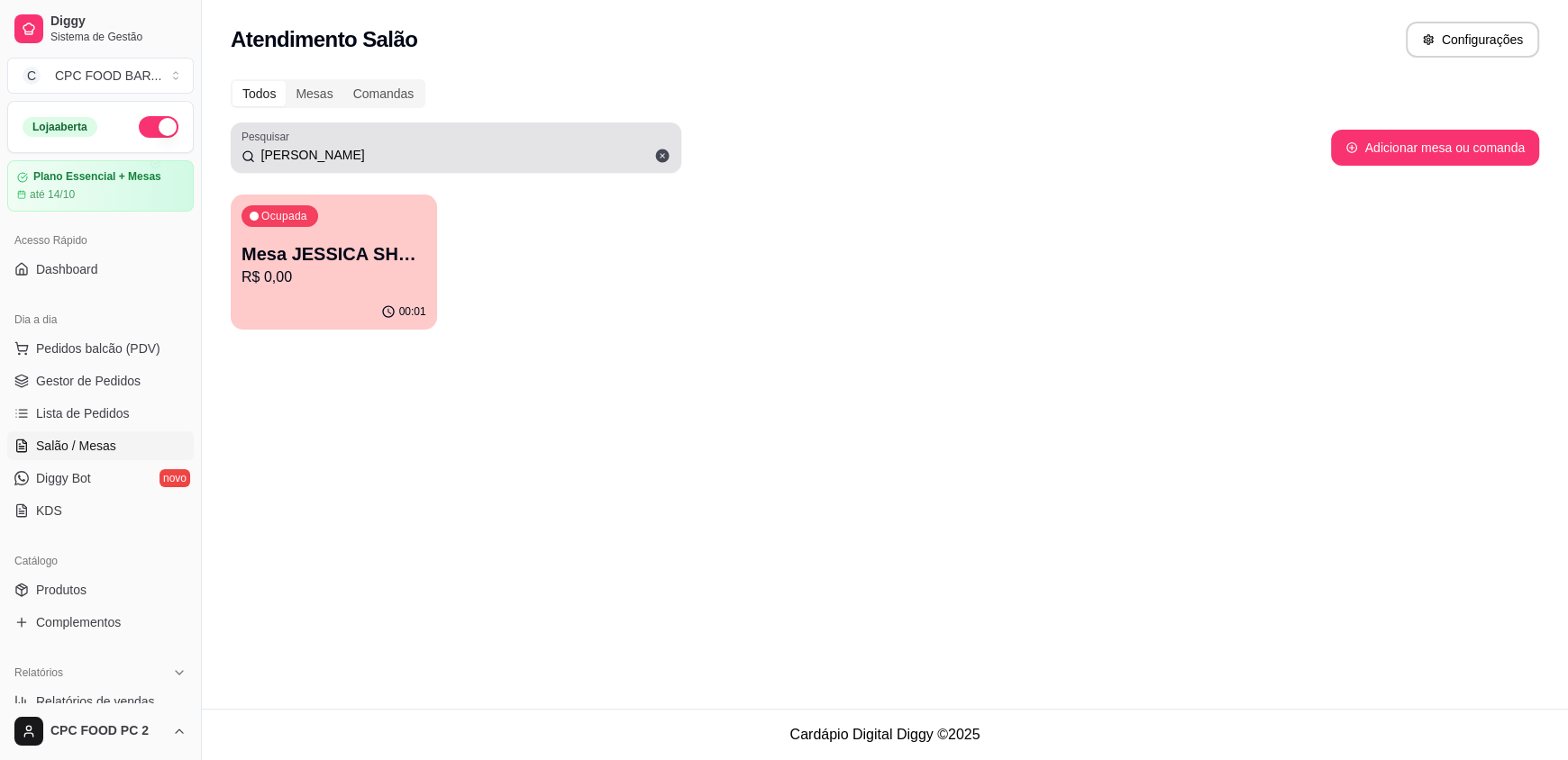
click at [320, 150] on input "[PERSON_NAME]" at bounding box center [462, 155] width 415 height 18
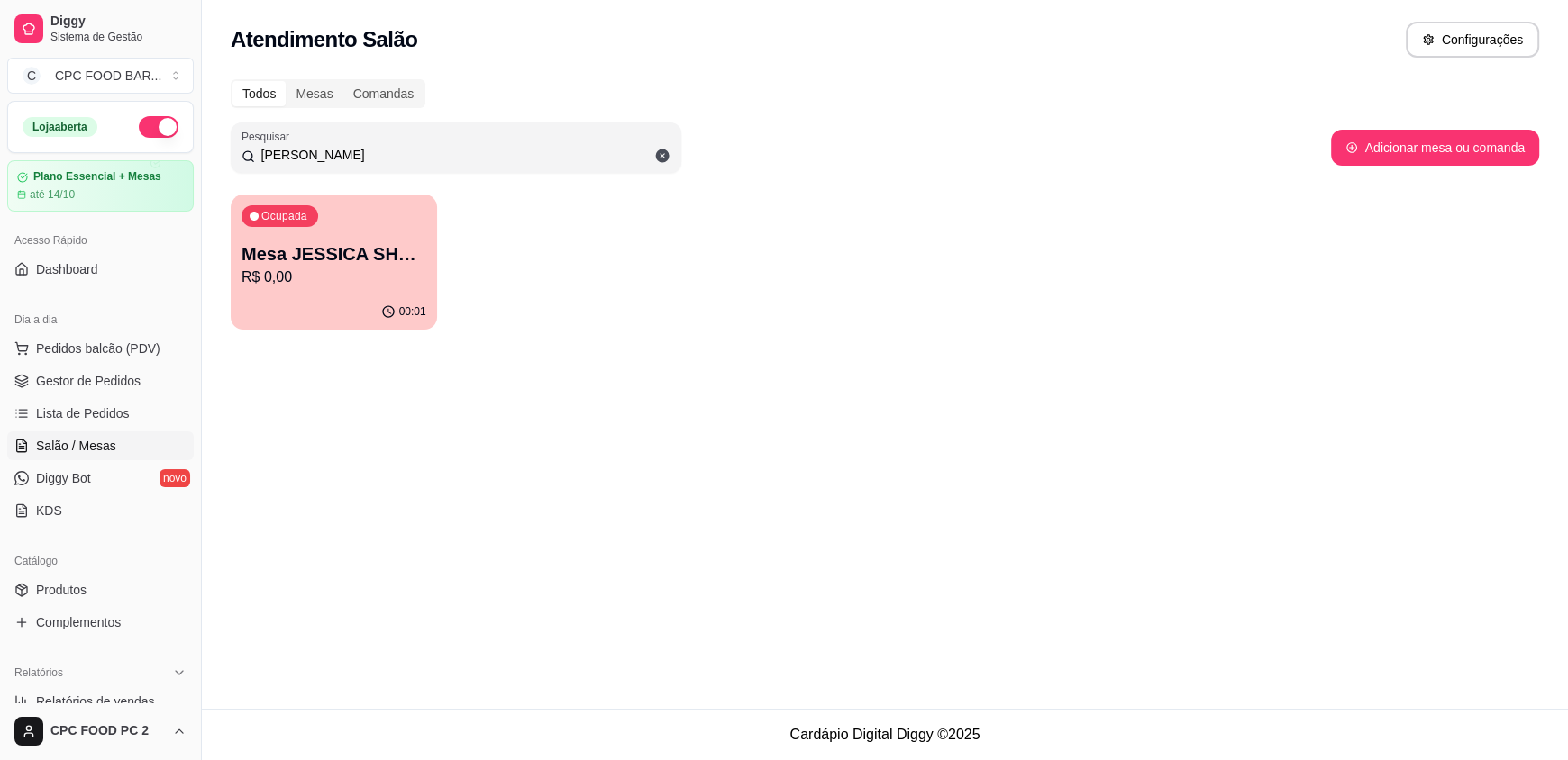
click at [320, 150] on input "[PERSON_NAME]" at bounding box center [462, 155] width 415 height 18
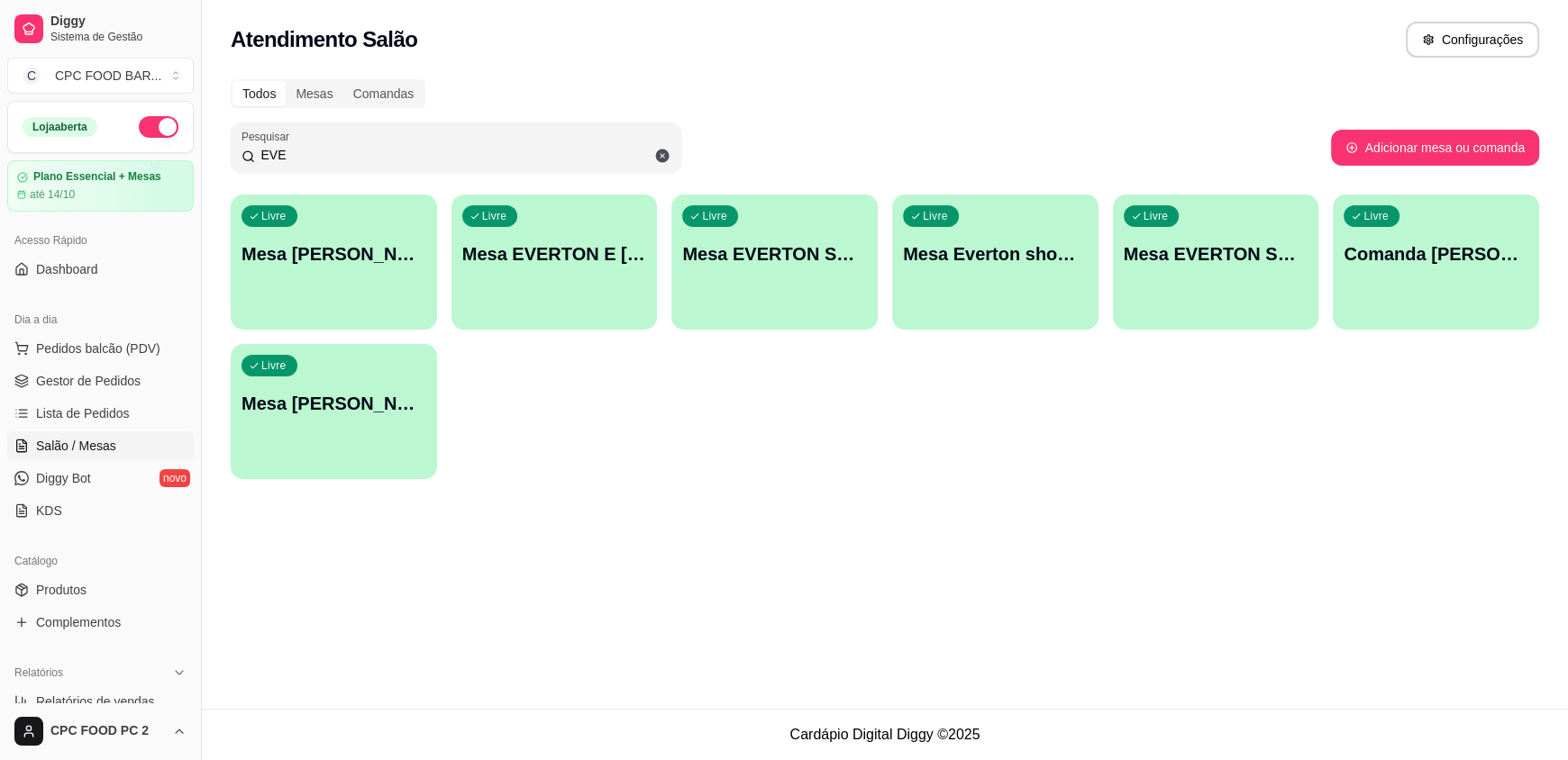
type input "EVE"
click at [777, 298] on div "Livre Mesa EVERTON SHOW TIME" at bounding box center [775, 251] width 200 height 110
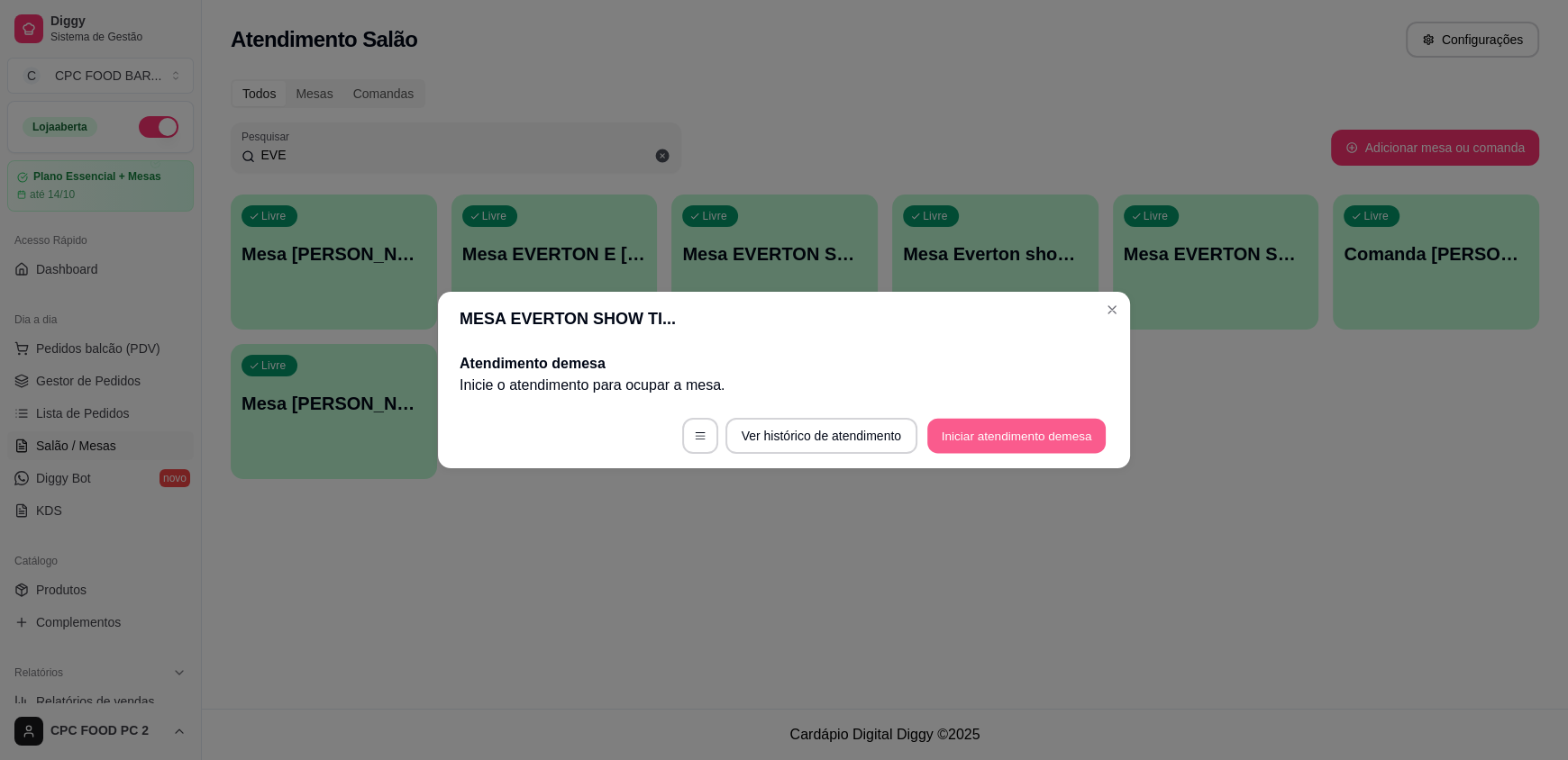
click at [952, 432] on button "Iniciar atendimento de mesa" at bounding box center [1017, 436] width 179 height 35
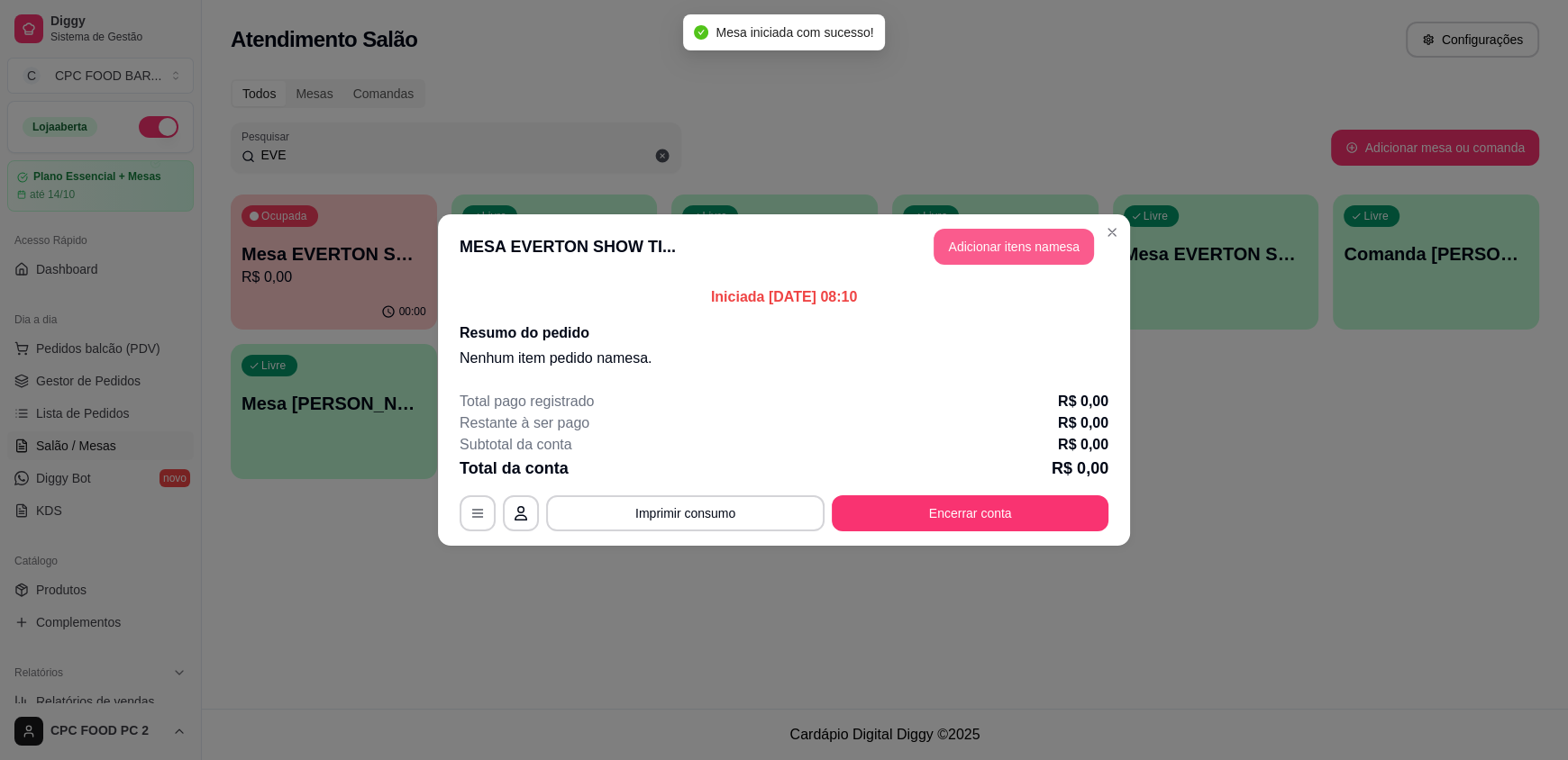
click at [980, 250] on button "Adicionar itens na mesa" at bounding box center [1013, 246] width 160 height 36
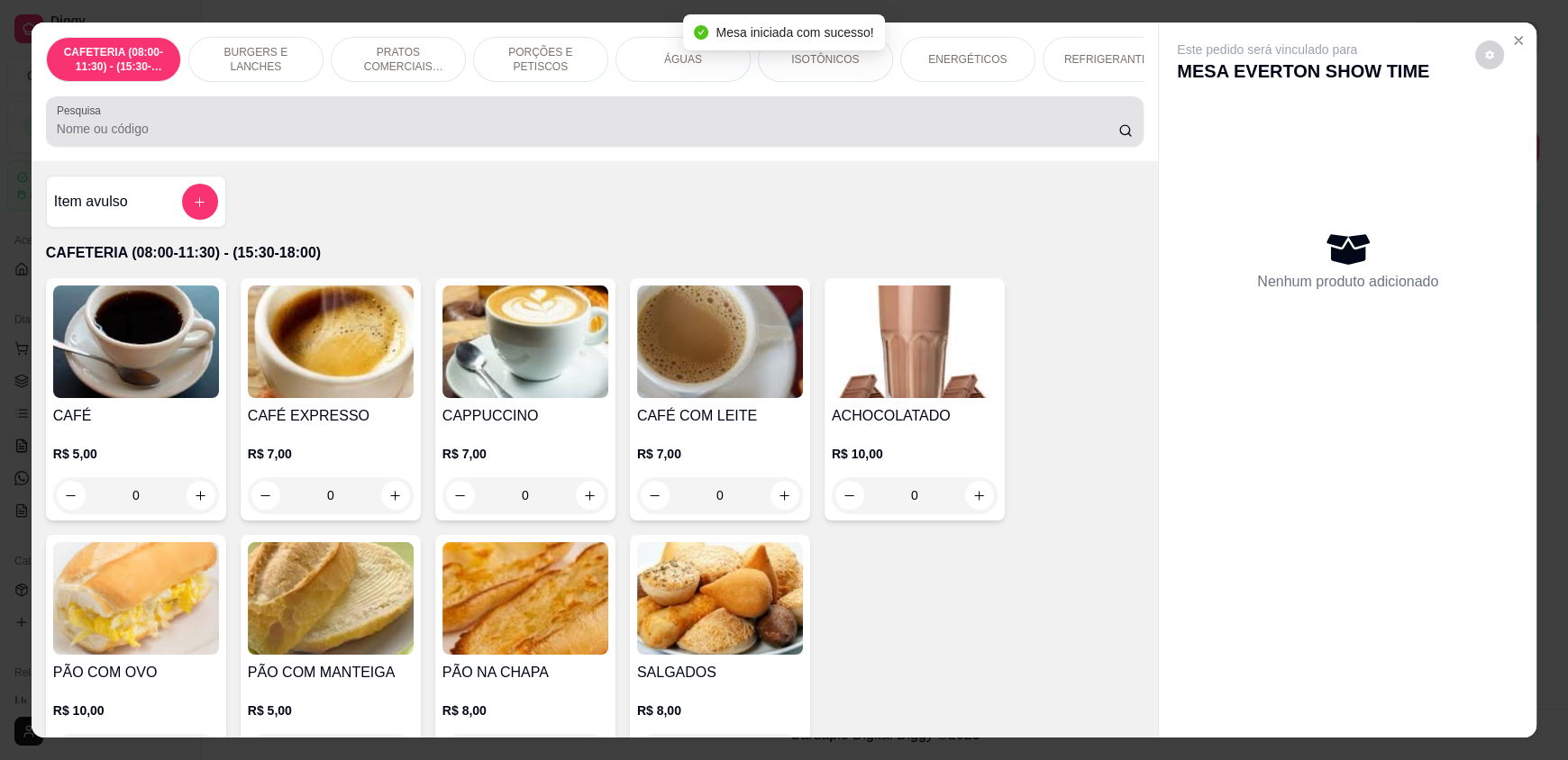
click at [465, 138] on input "Pesquisa" at bounding box center [587, 128] width 1063 height 18
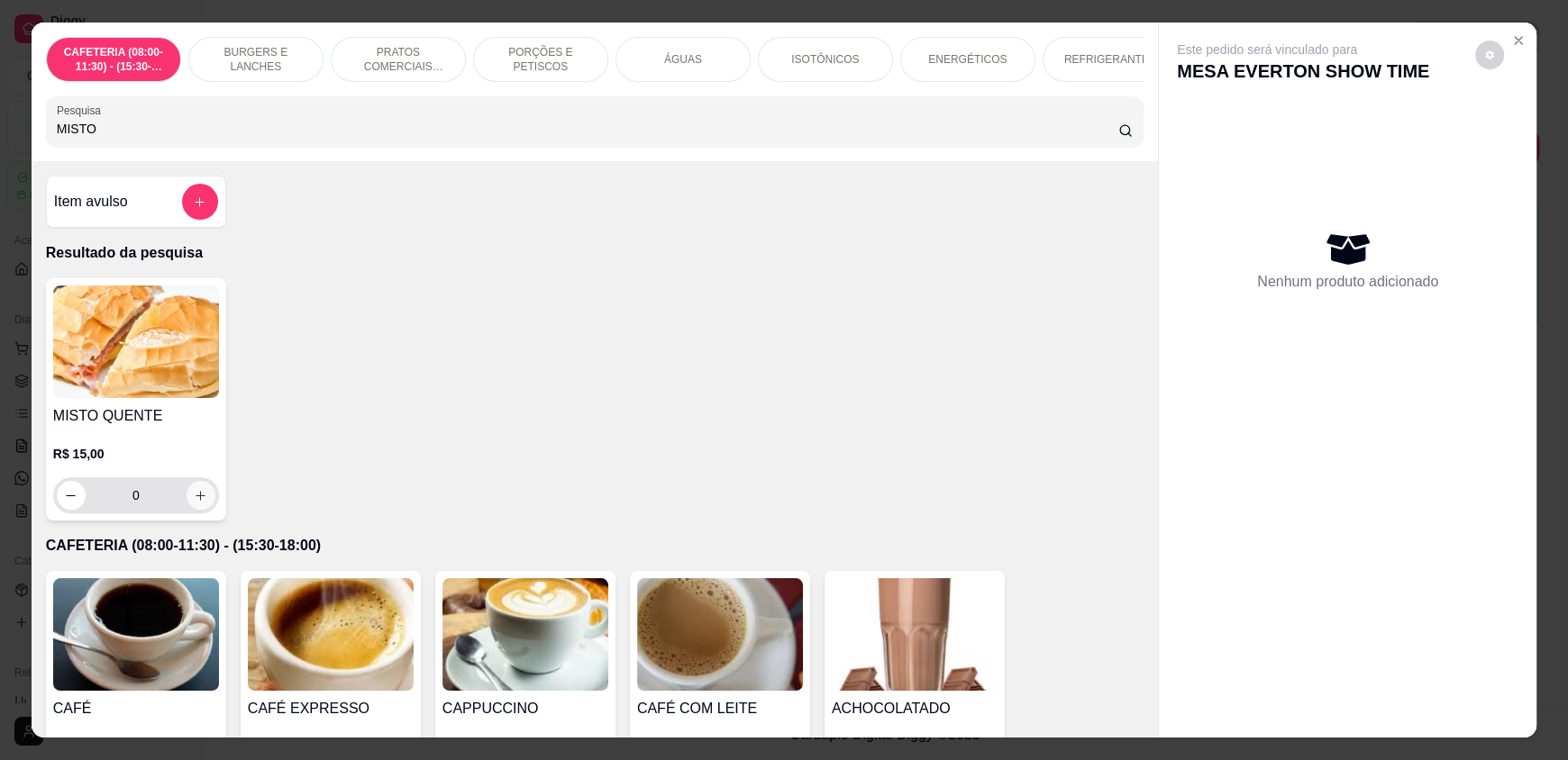
type input "MISTO"
click at [187, 510] on button "increase-product-quantity" at bounding box center [201, 496] width 29 height 29
type input "1"
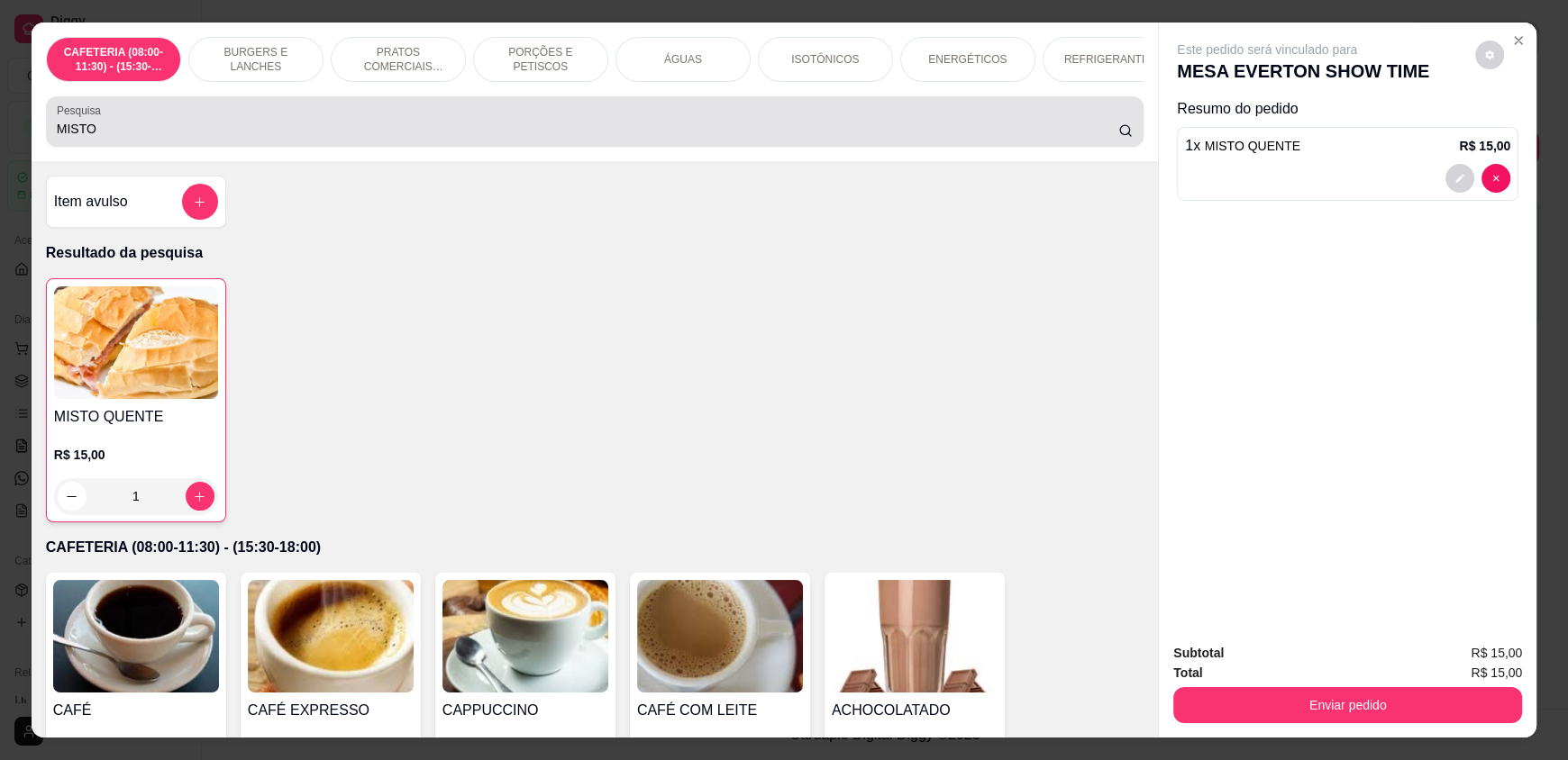
click at [170, 138] on input "MISTO" at bounding box center [587, 128] width 1063 height 18
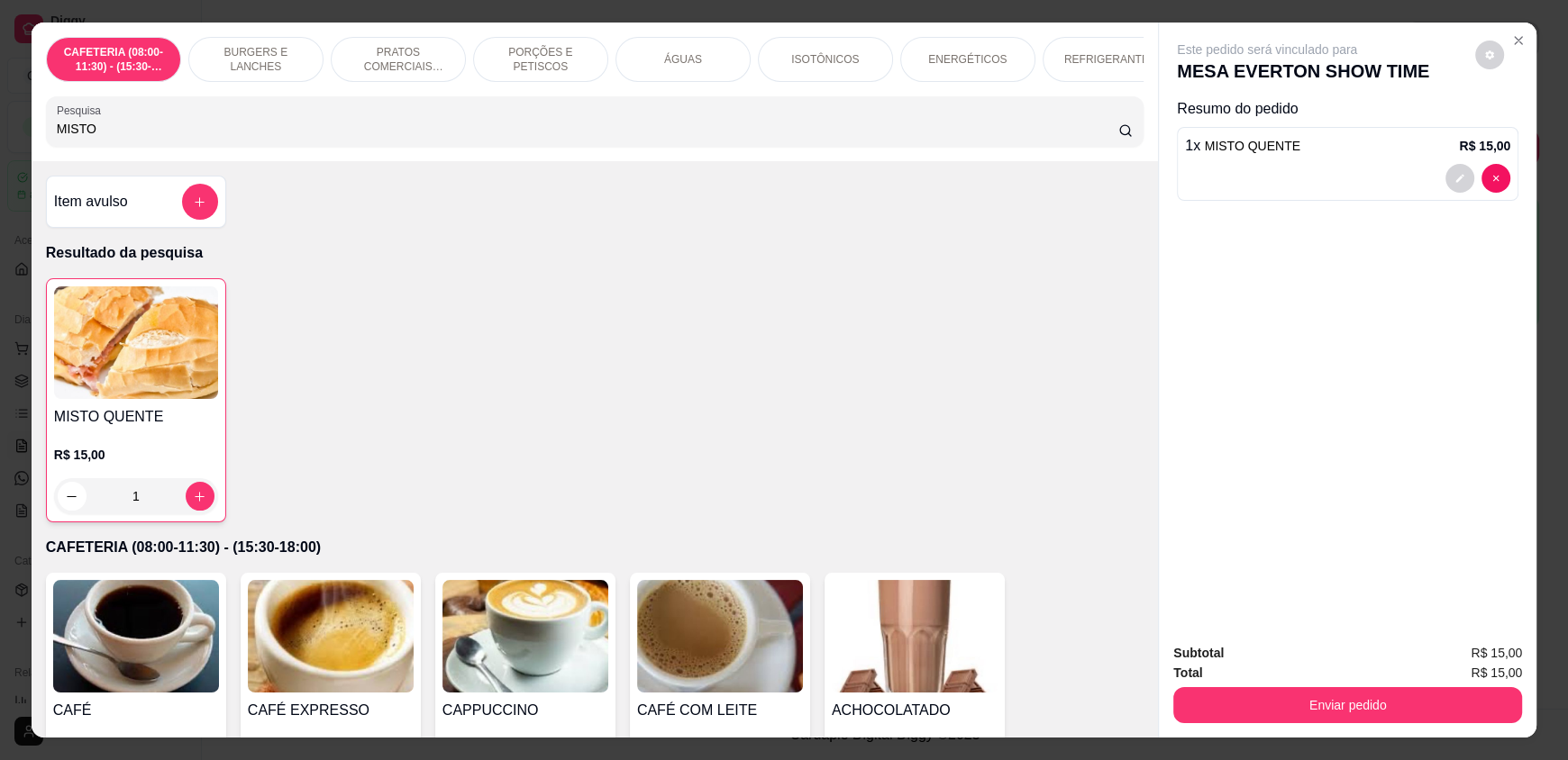
click at [132, 138] on input "MISTO" at bounding box center [587, 128] width 1063 height 18
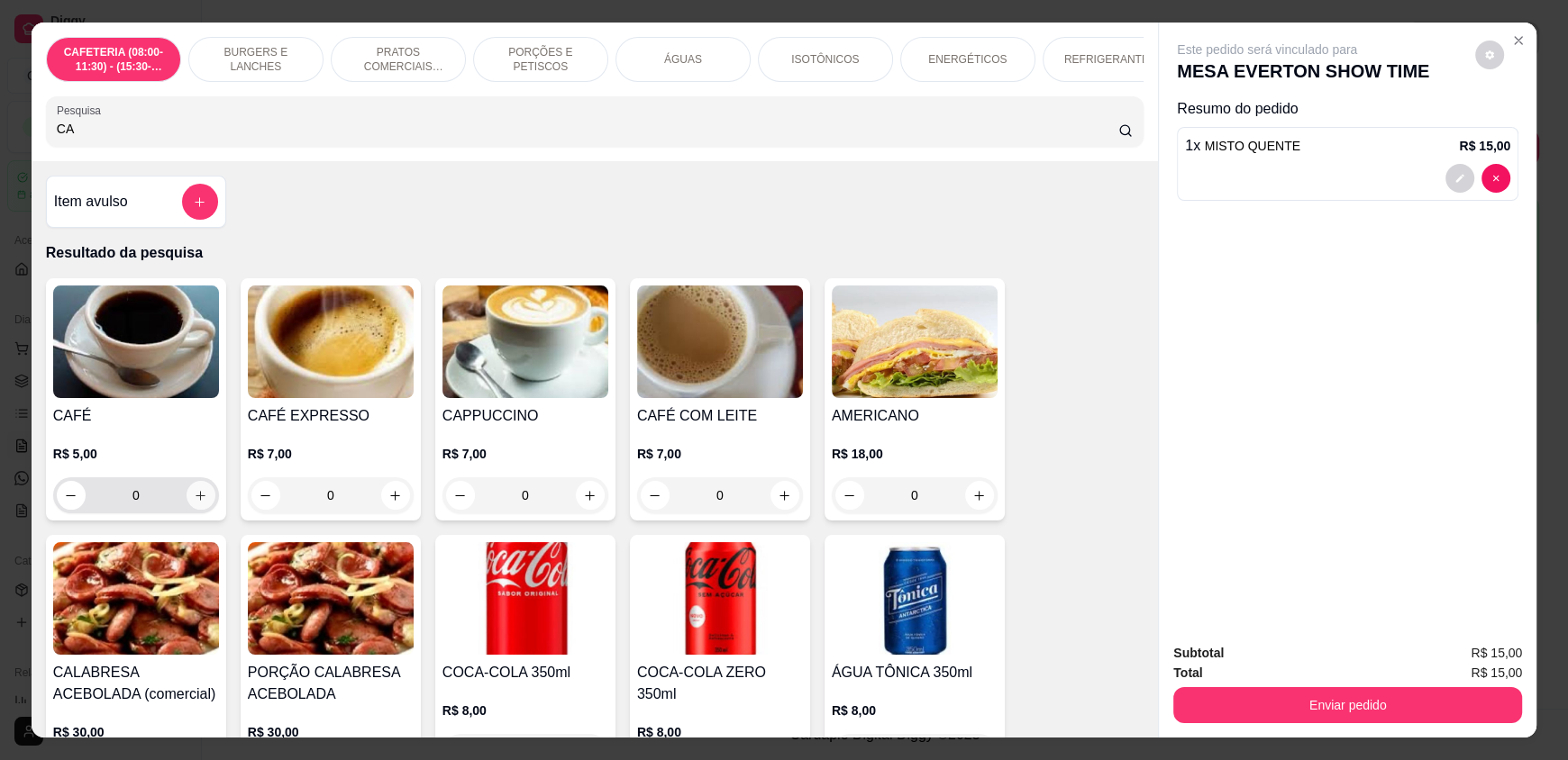
type input "CA"
click at [187, 510] on button "increase-product-quantity" at bounding box center [201, 496] width 29 height 29
type input "1"
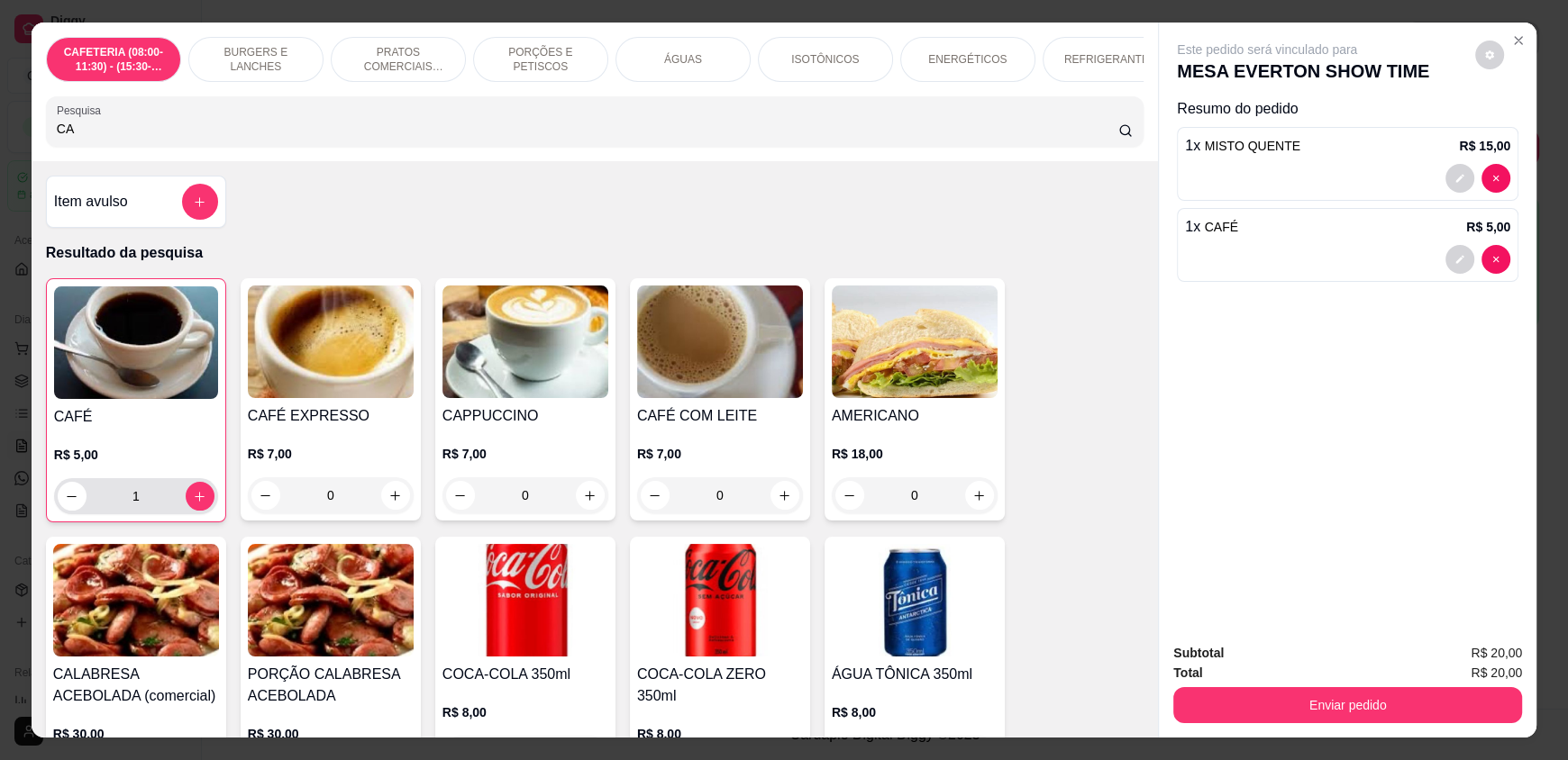
click at [64, 511] on button "decrease-product-quantity" at bounding box center [72, 497] width 29 height 29
type input "0"
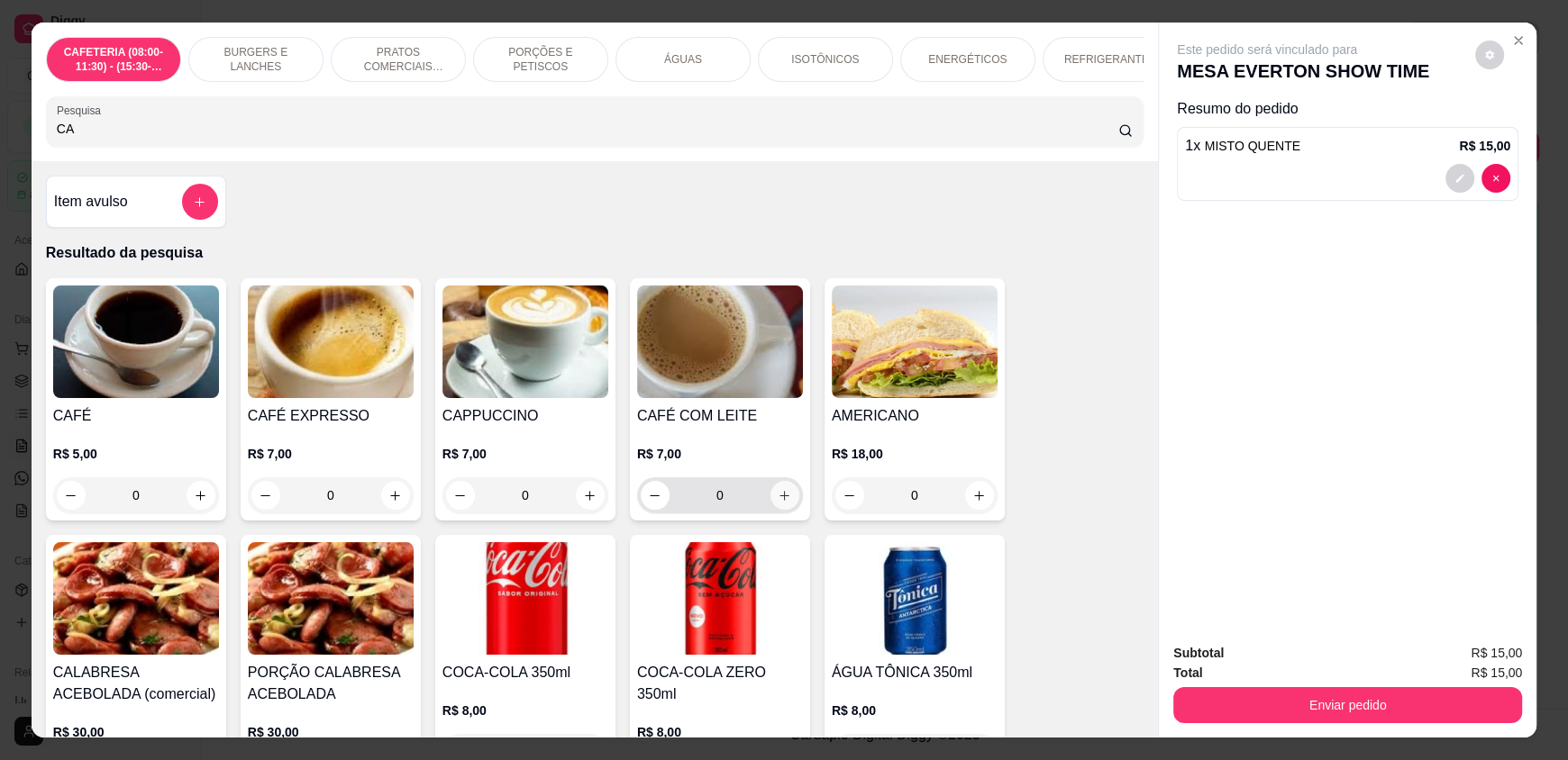
click at [778, 502] on icon "increase-product-quantity" at bounding box center [784, 496] width 14 height 14
type input "1"
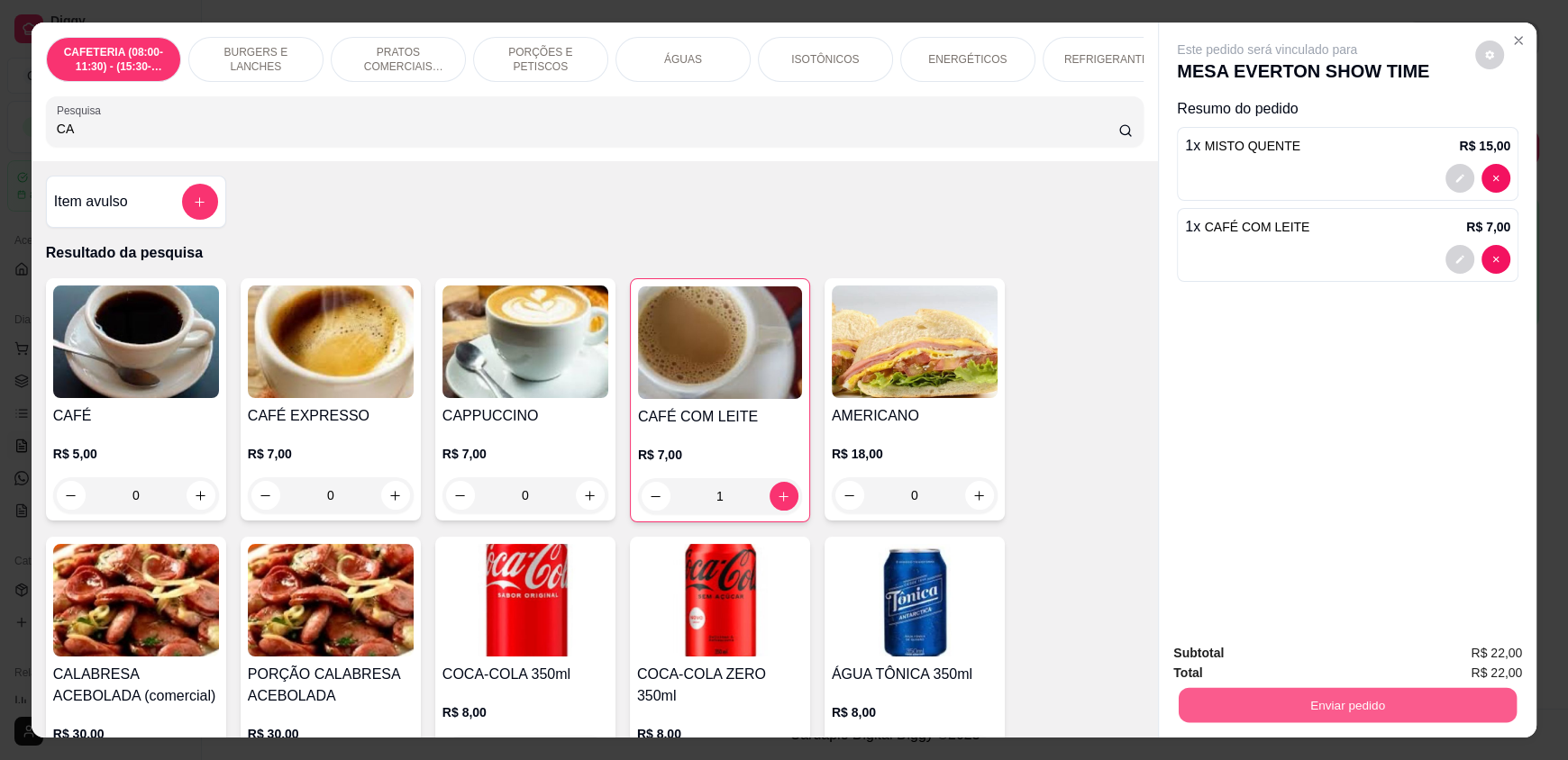
click at [1272, 698] on button "Enviar pedido" at bounding box center [1348, 705] width 338 height 35
click at [1452, 665] on button "Enviar pedido" at bounding box center [1475, 661] width 102 height 34
